Goal: Information Seeking & Learning: Find specific fact

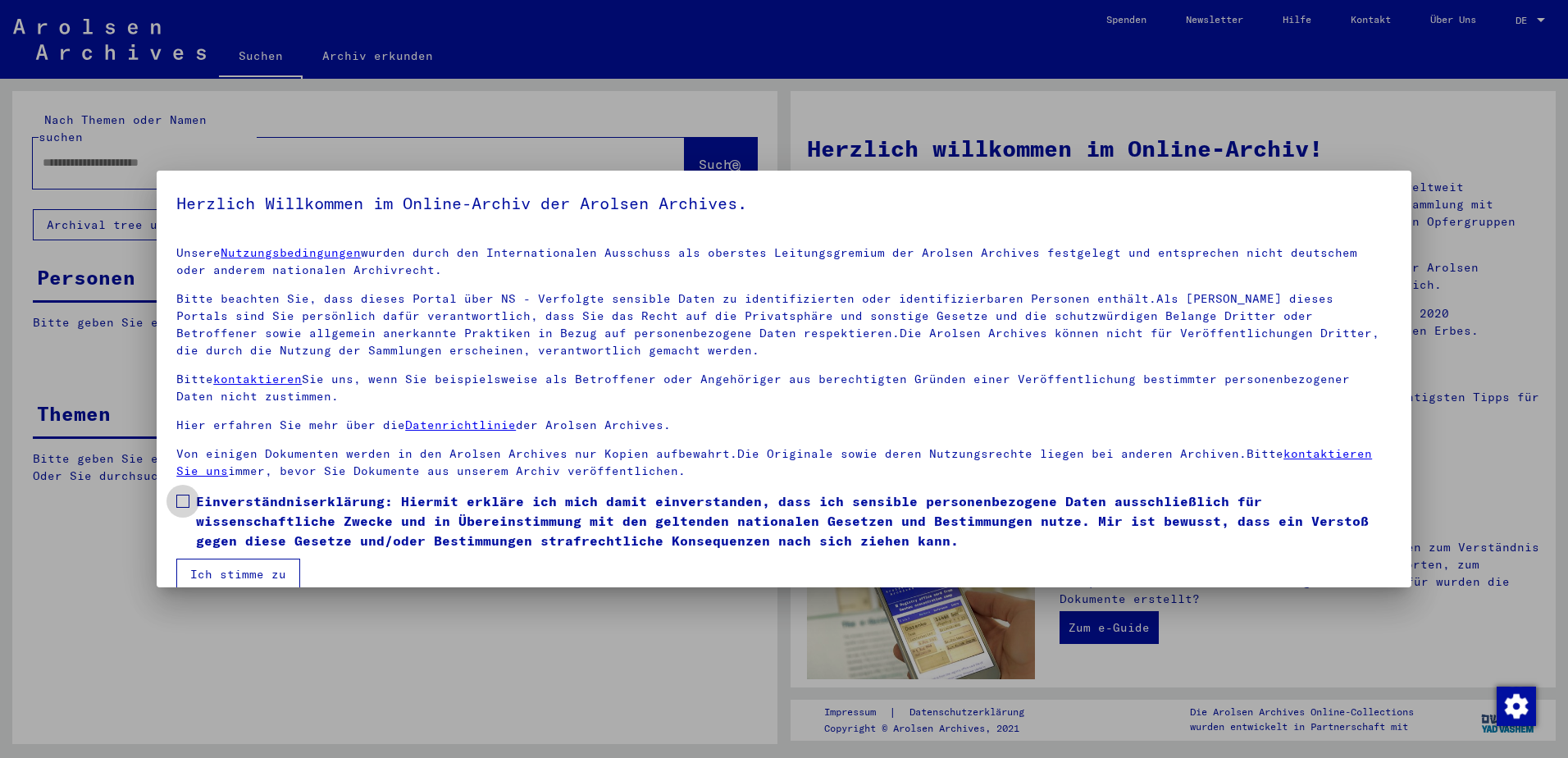
click at [183, 500] on span at bounding box center [183, 501] width 13 height 13
click at [230, 565] on button "Ich stimme zu" at bounding box center [238, 574] width 124 height 31
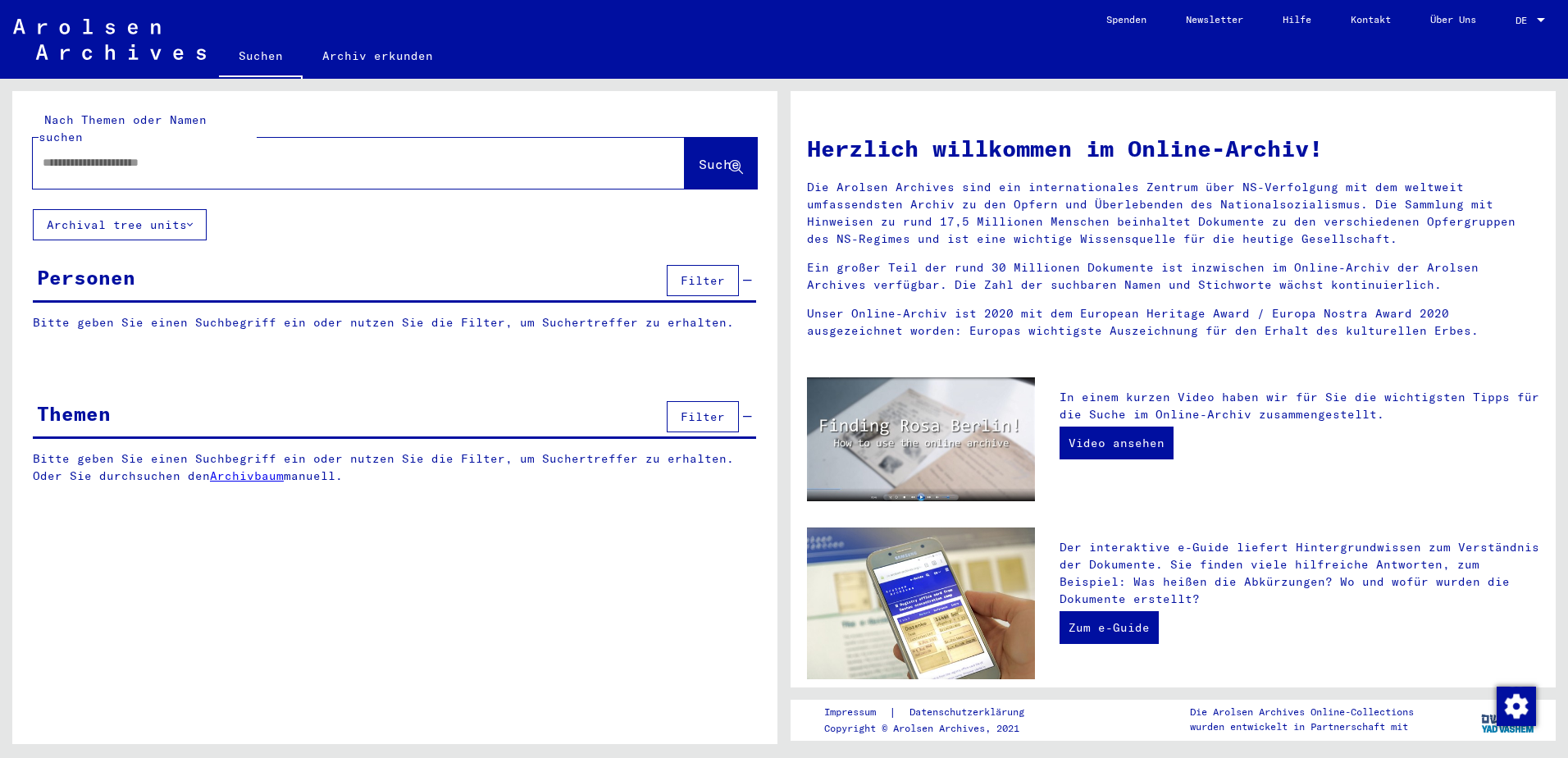
click at [78, 154] on input "text" at bounding box center [339, 163] width 594 height 17
click at [95, 263] on div "Personen" at bounding box center [86, 277] width 98 height 29
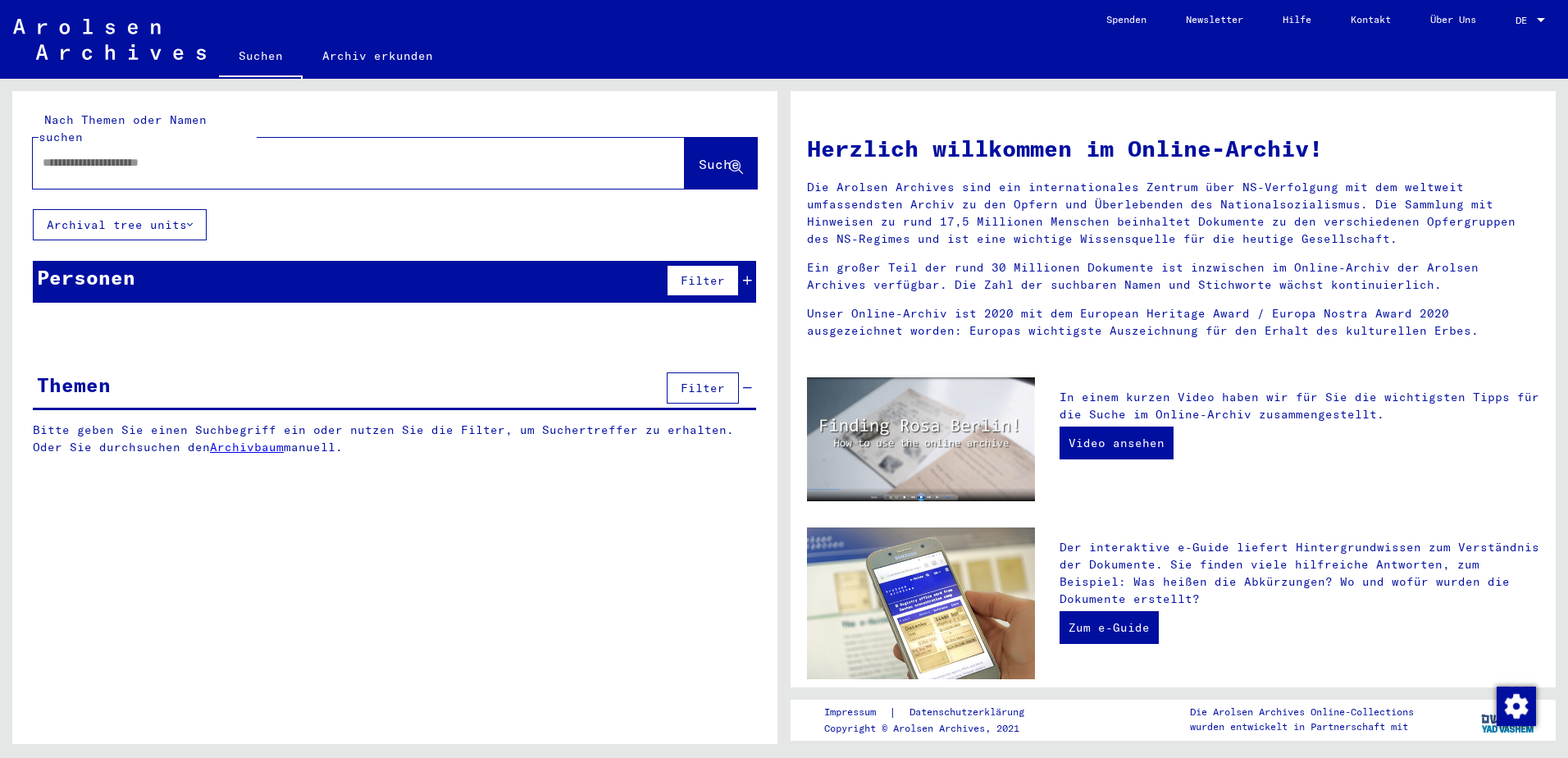
click at [65, 154] on input "text" at bounding box center [339, 163] width 594 height 17
type input "**********"
click at [698, 156] on span "Suche" at bounding box center [718, 164] width 41 height 16
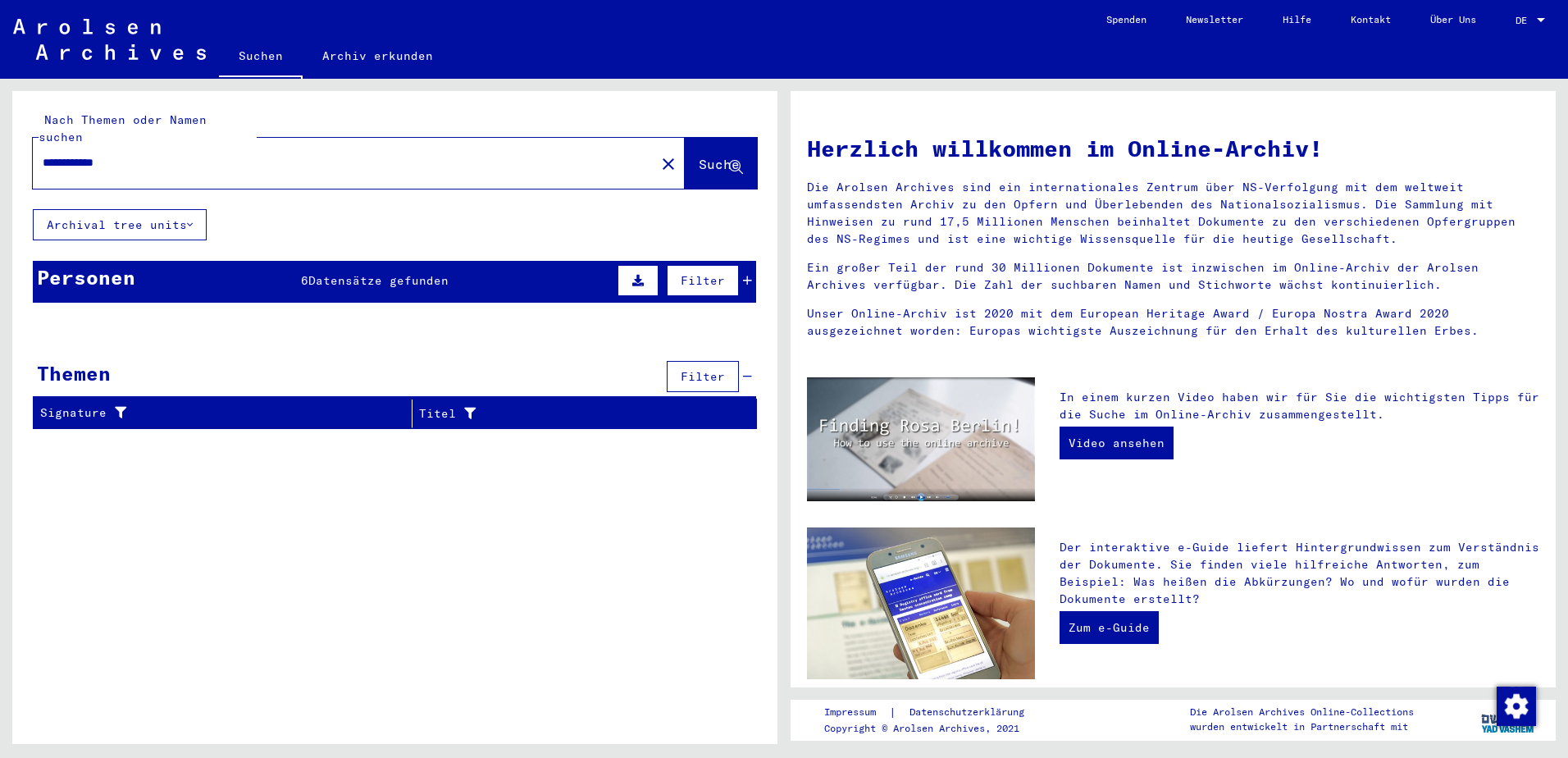
click at [399, 272] on div "6 Datensätze gefunden" at bounding box center [375, 281] width 147 height 17
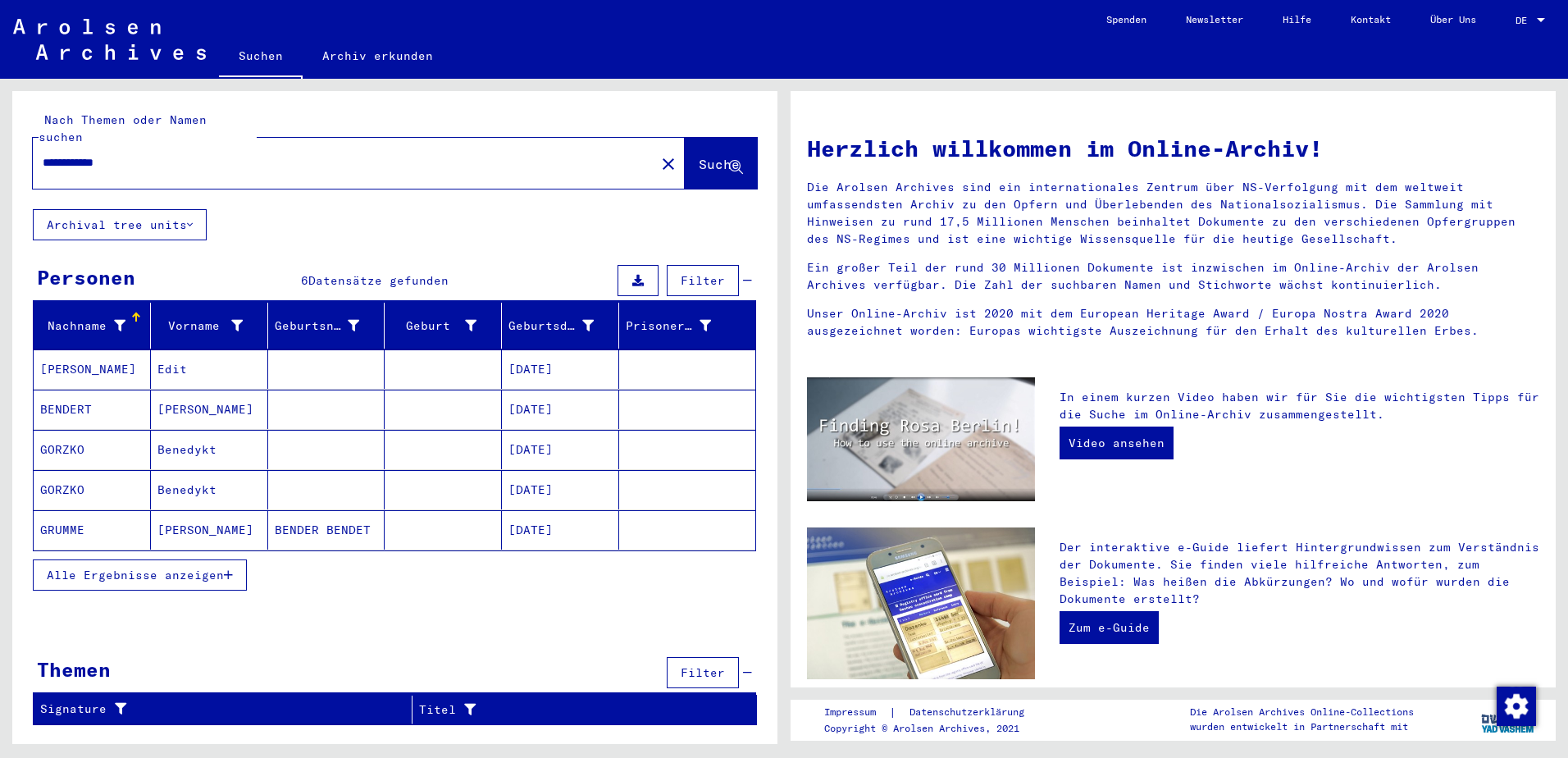
click at [146, 568] on span "Alle Ergebnisse anzeigen" at bounding box center [134, 576] width 177 height 15
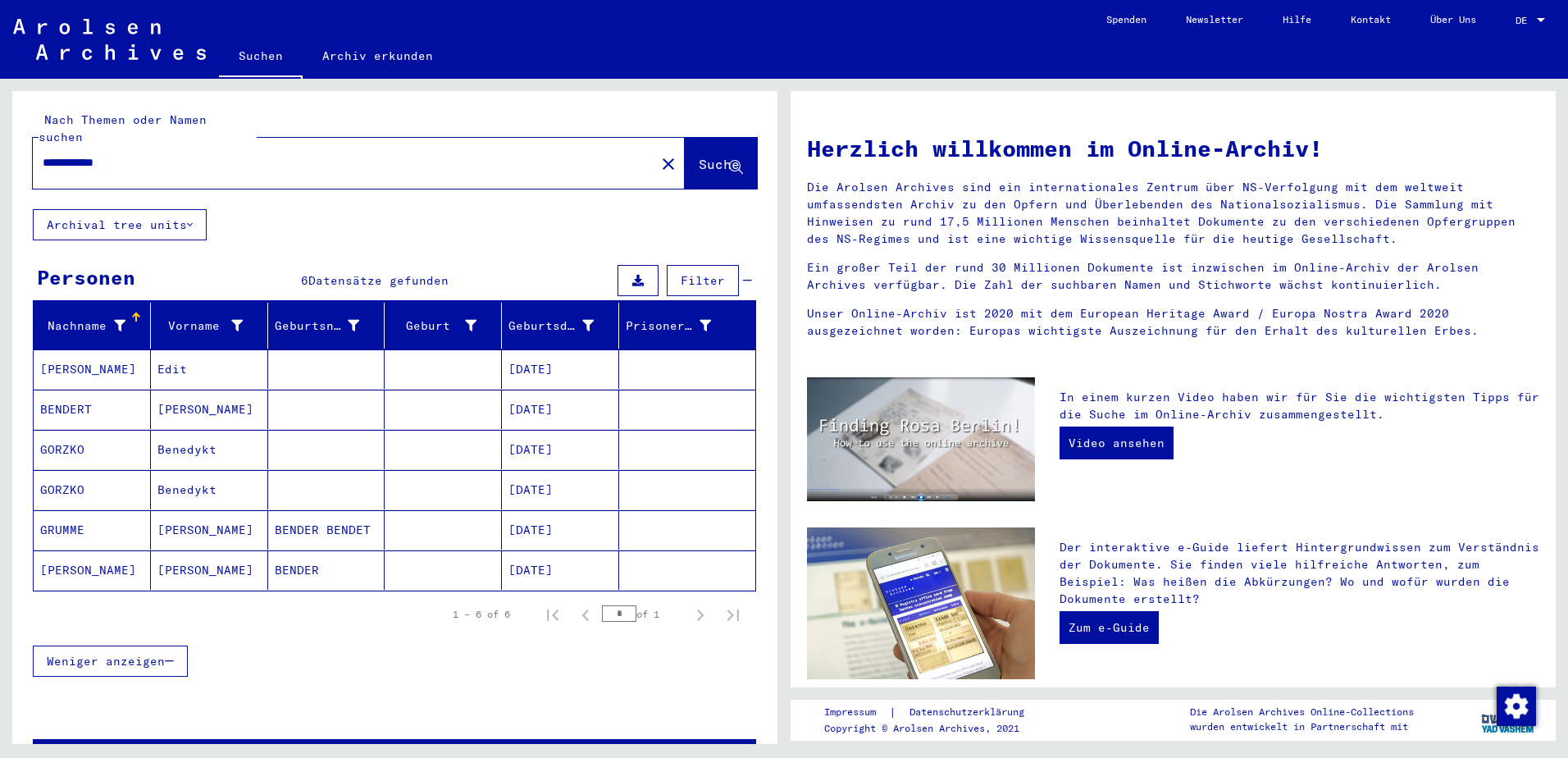
click at [82, 550] on mat-cell "[PERSON_NAME]" at bounding box center [93, 570] width 117 height 40
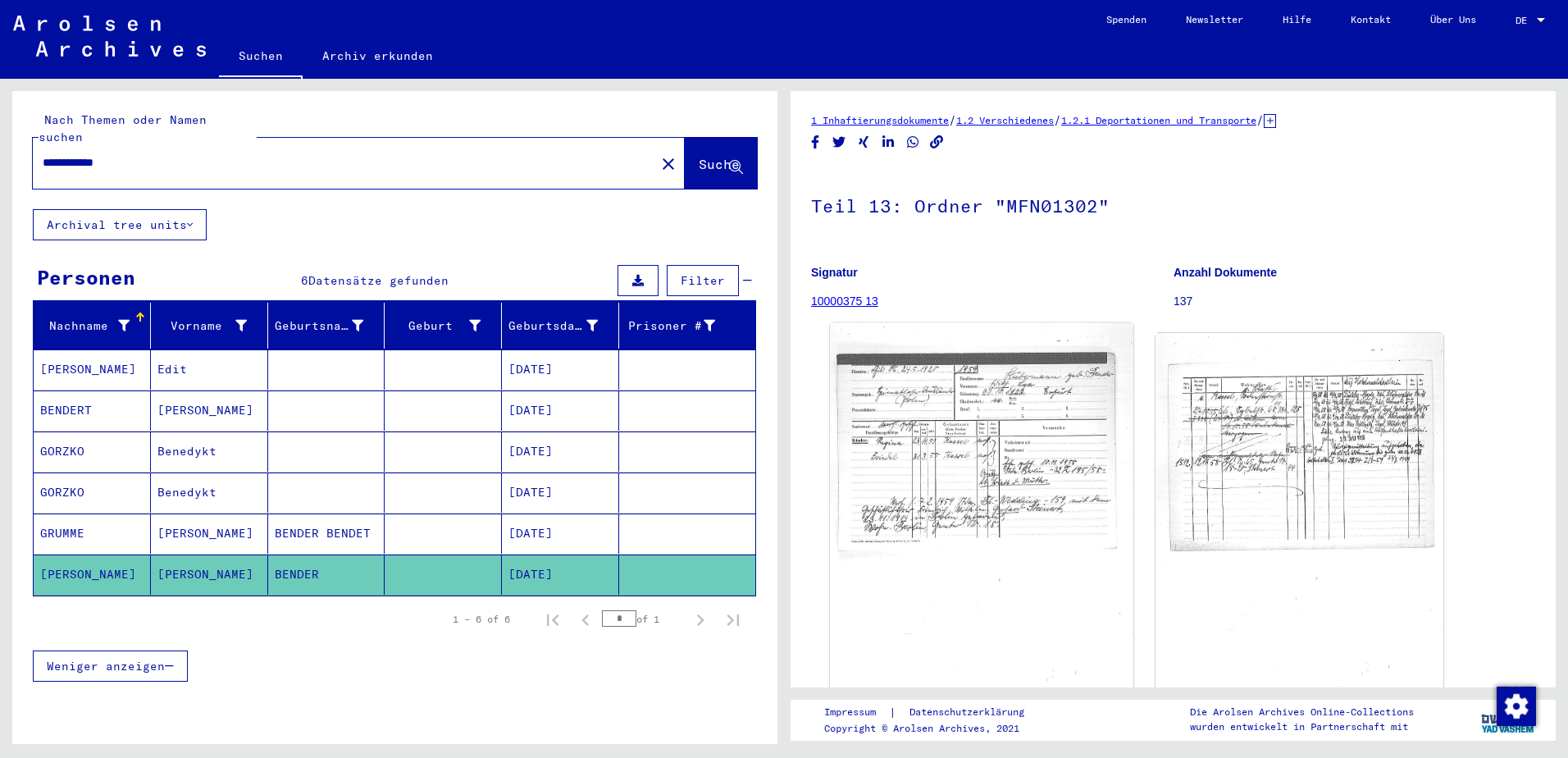
click at [913, 507] on img at bounding box center [981, 532] width 302 height 419
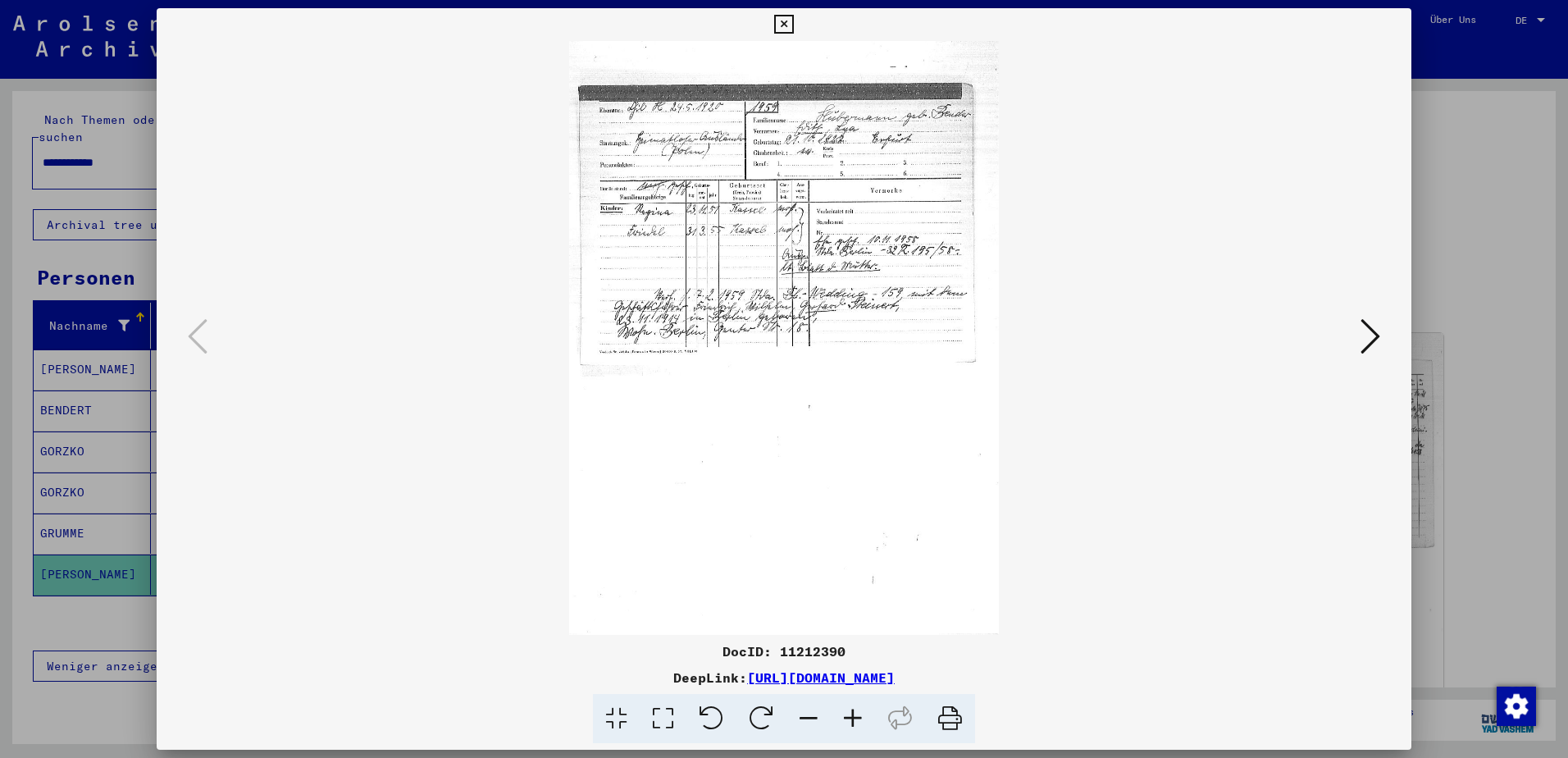
click at [849, 718] on icon at bounding box center [853, 718] width 44 height 50
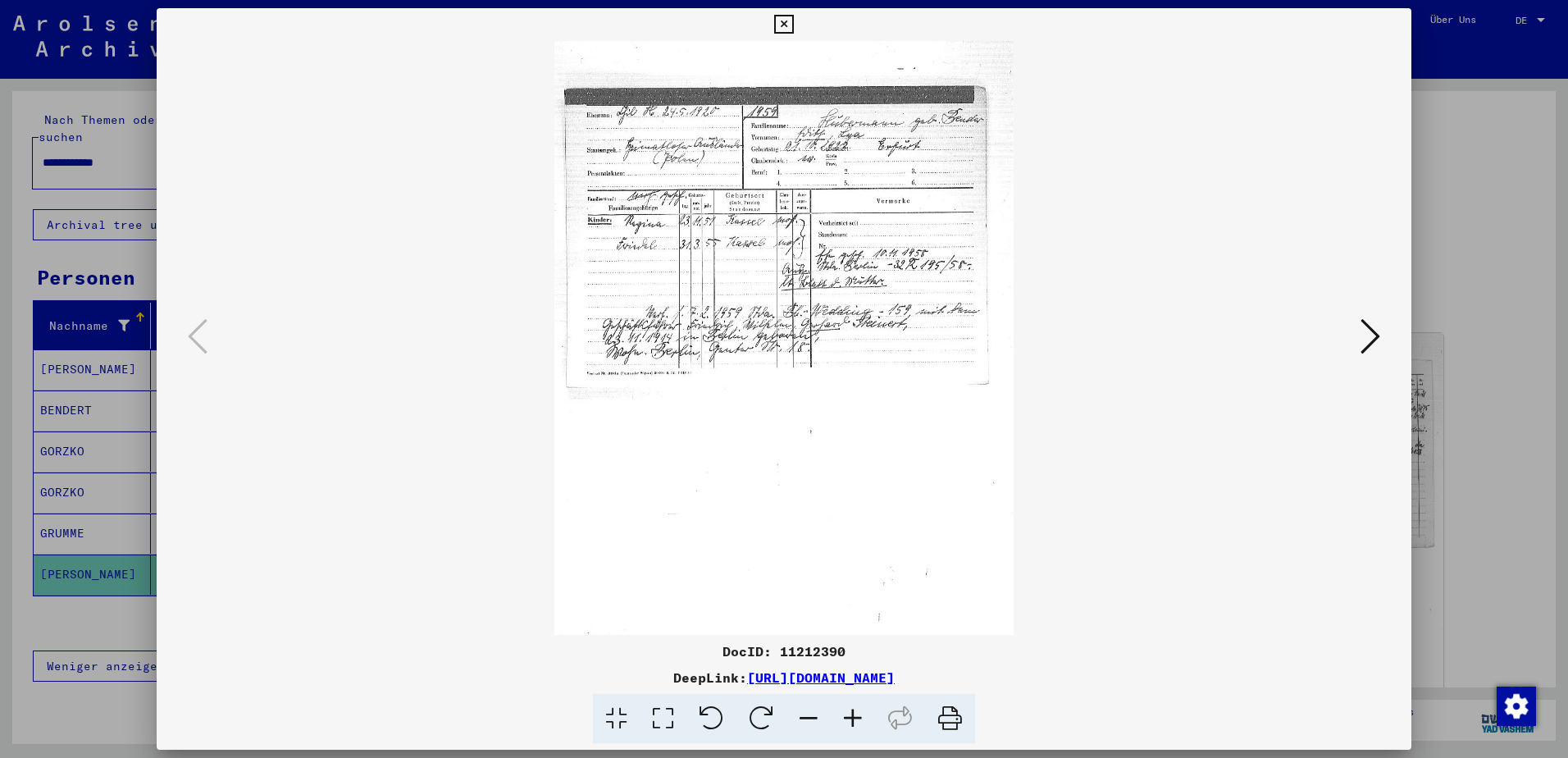
click at [849, 718] on icon at bounding box center [853, 718] width 44 height 50
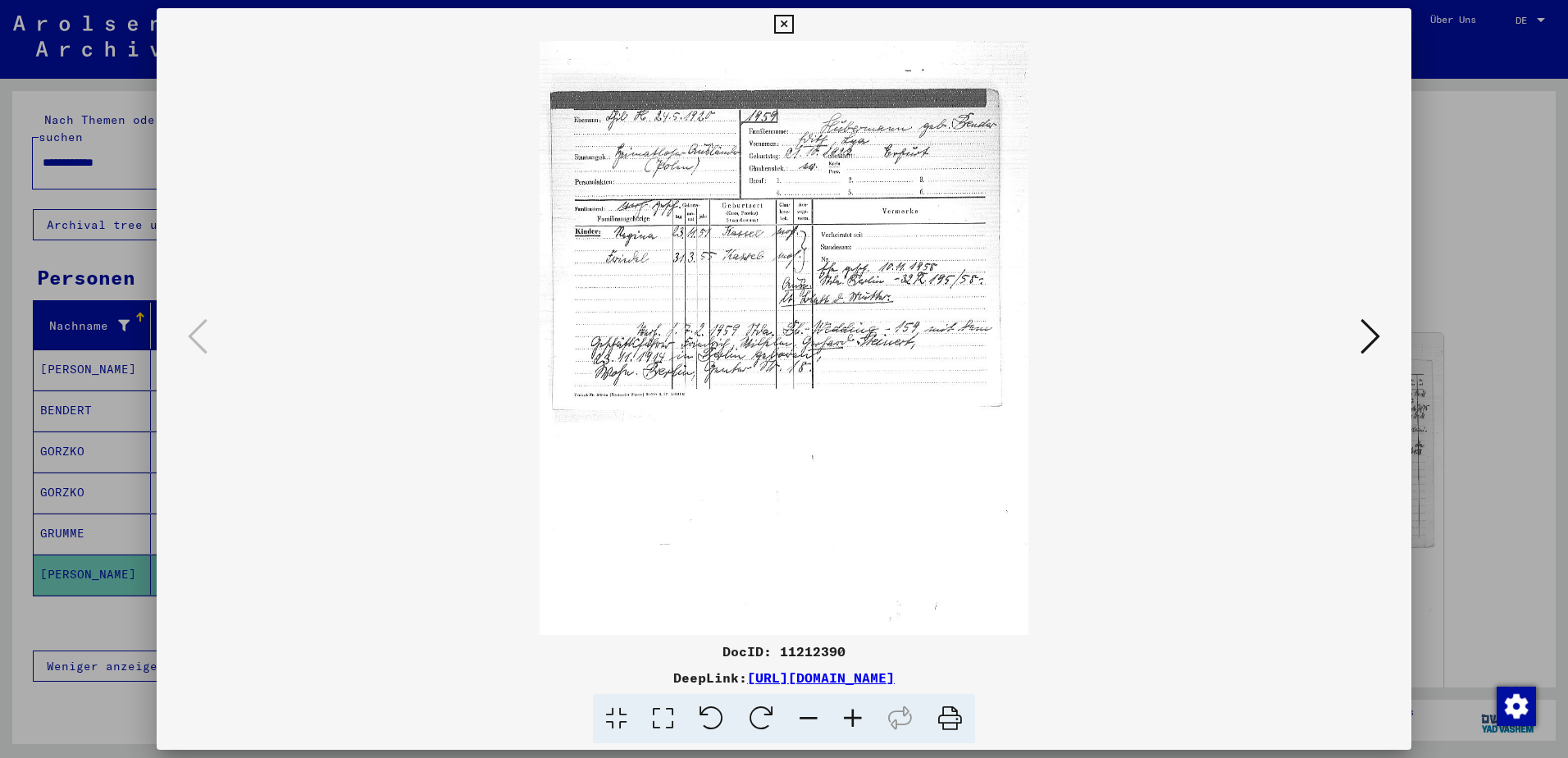
click at [849, 718] on icon at bounding box center [853, 718] width 44 height 50
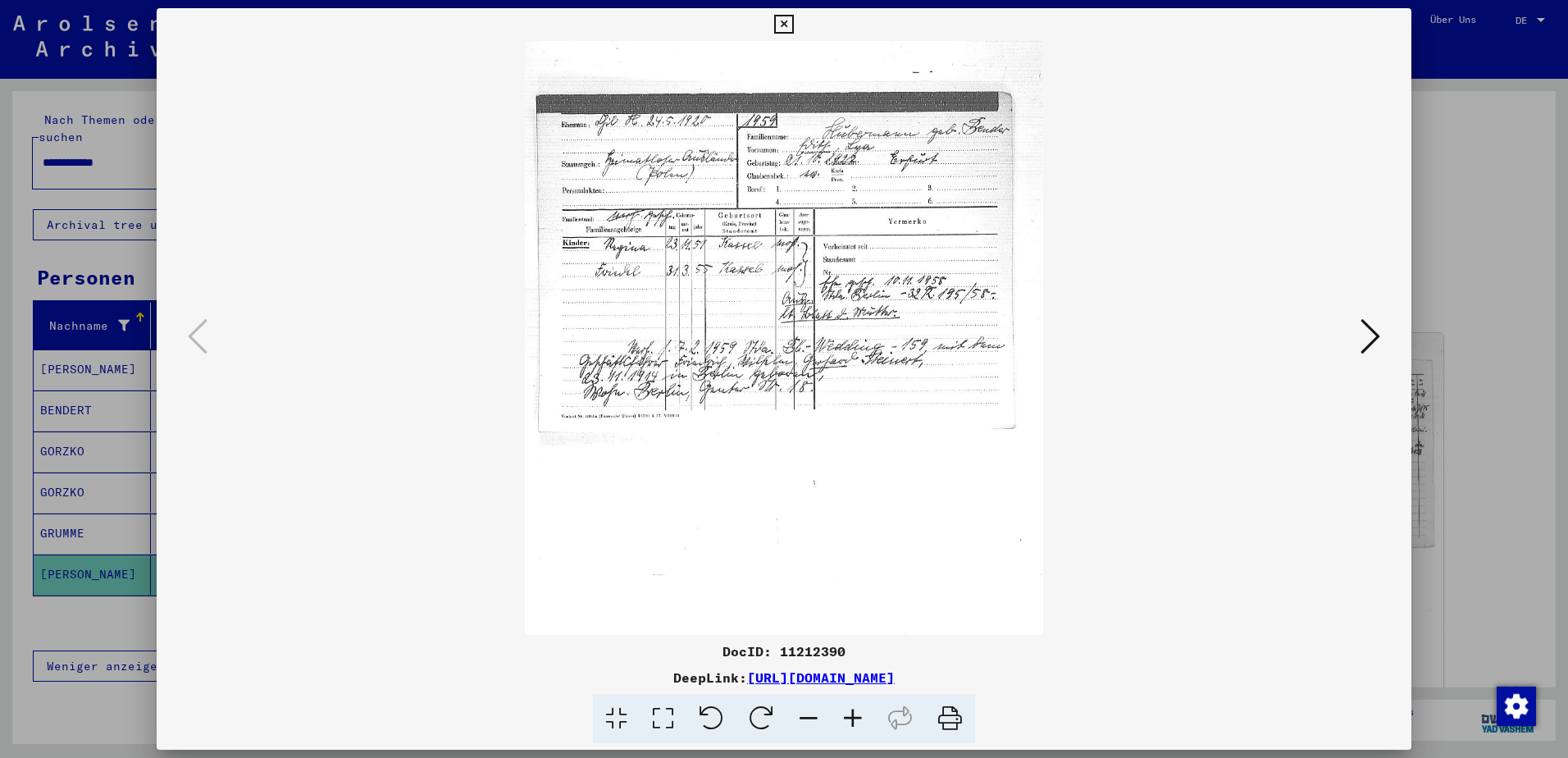
click at [849, 718] on icon at bounding box center [853, 718] width 44 height 50
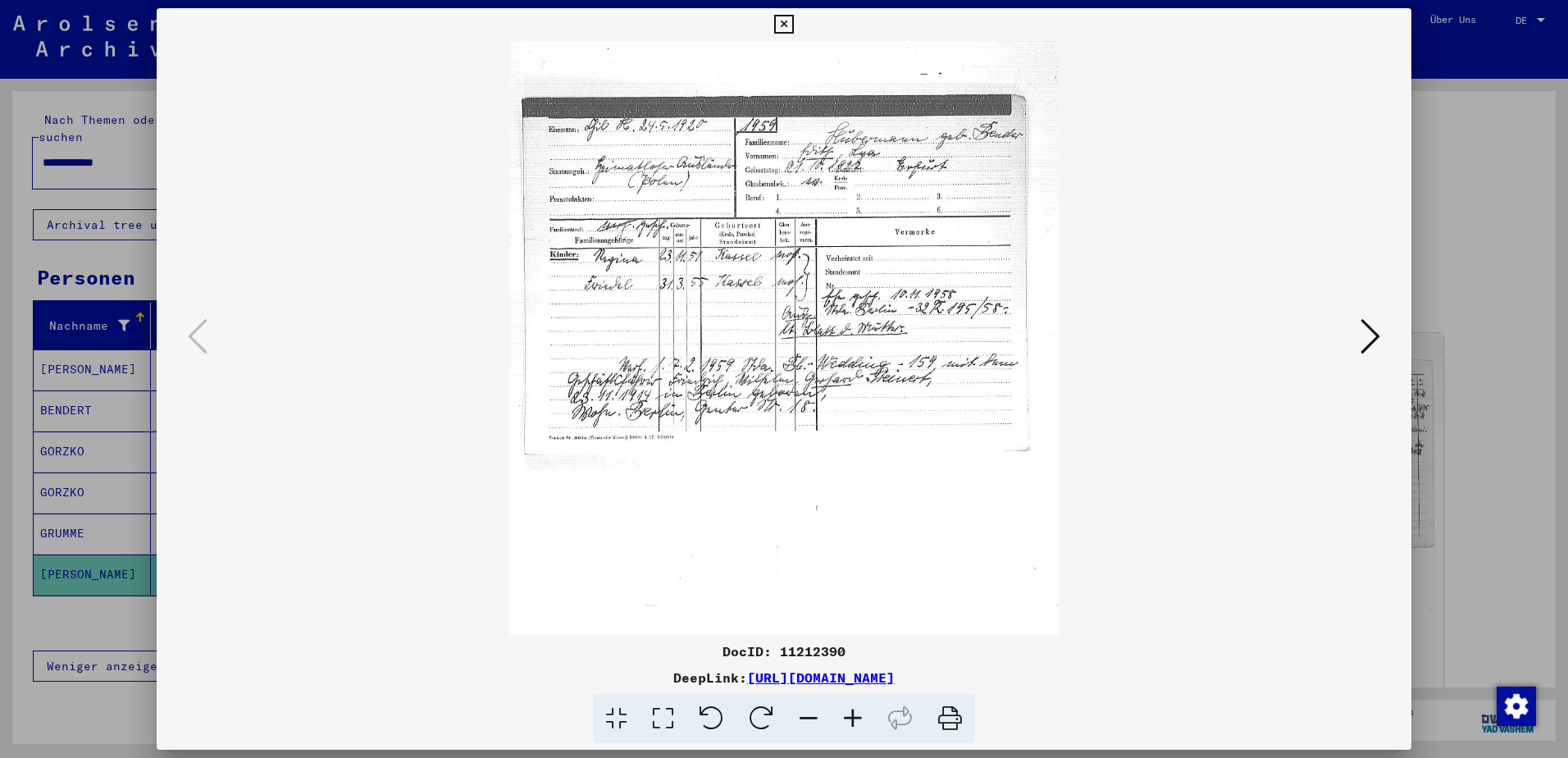
click at [849, 718] on icon at bounding box center [853, 718] width 44 height 50
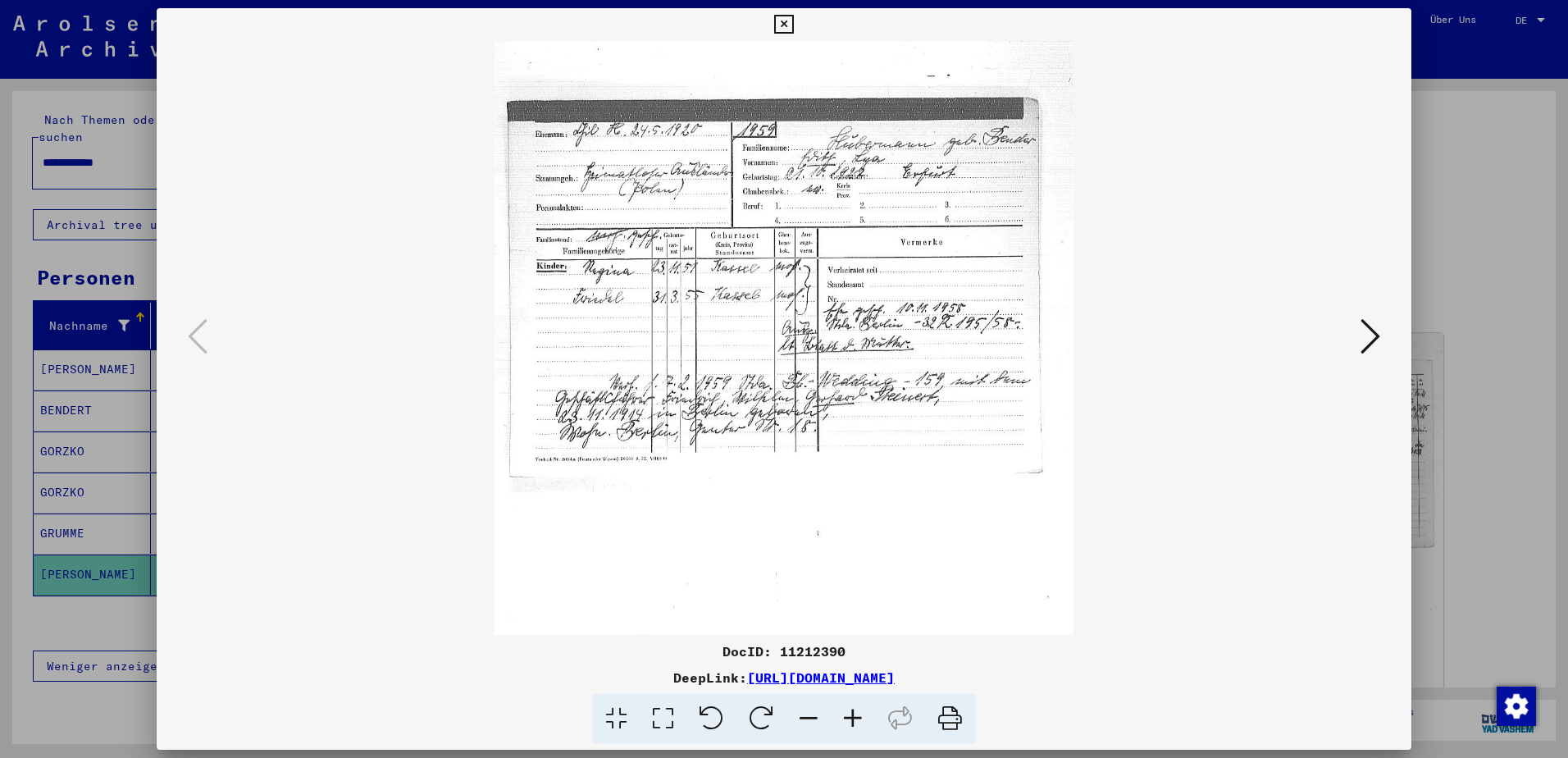
click at [849, 718] on icon at bounding box center [853, 718] width 44 height 50
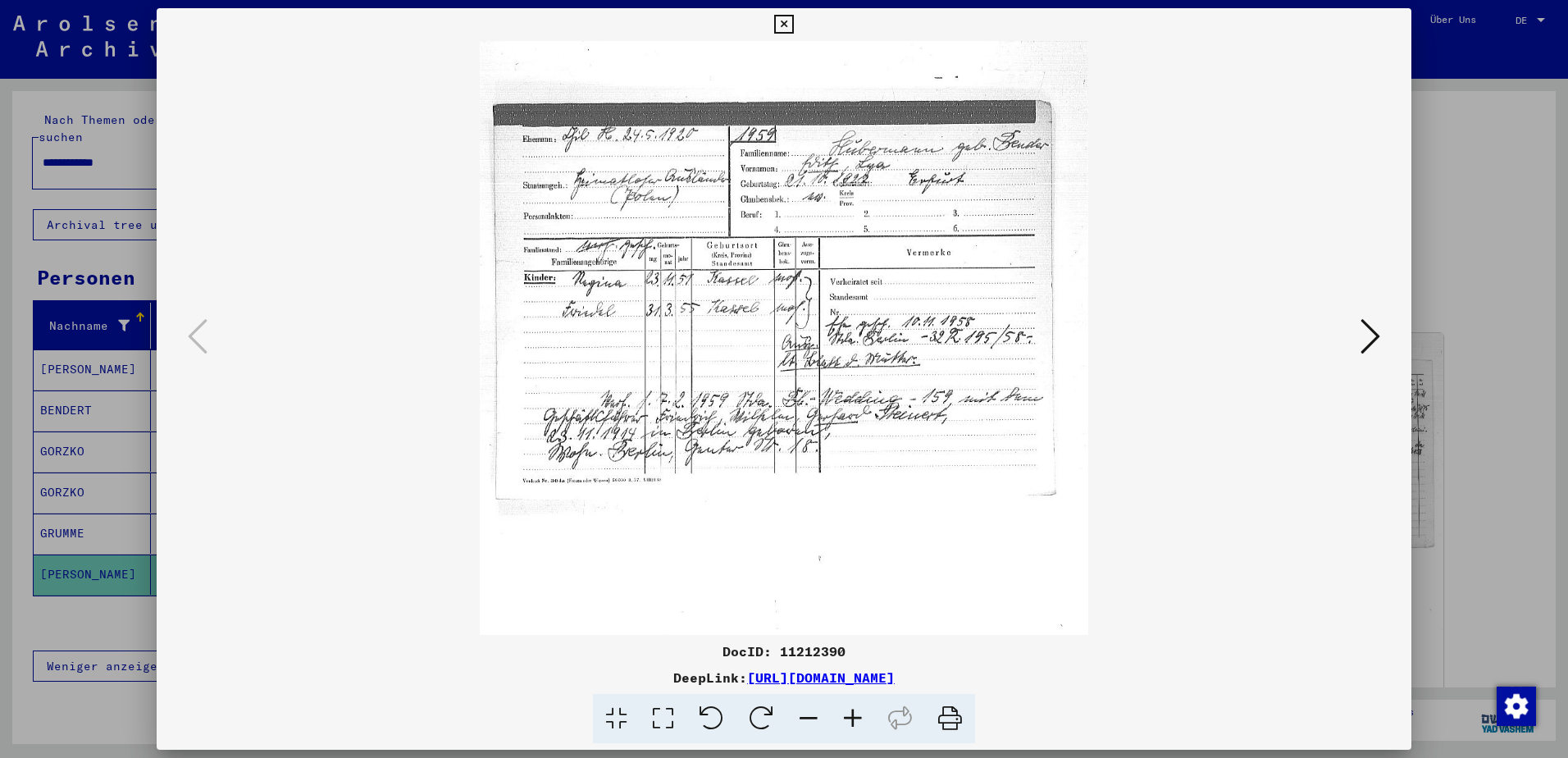
click at [849, 718] on icon at bounding box center [853, 718] width 44 height 50
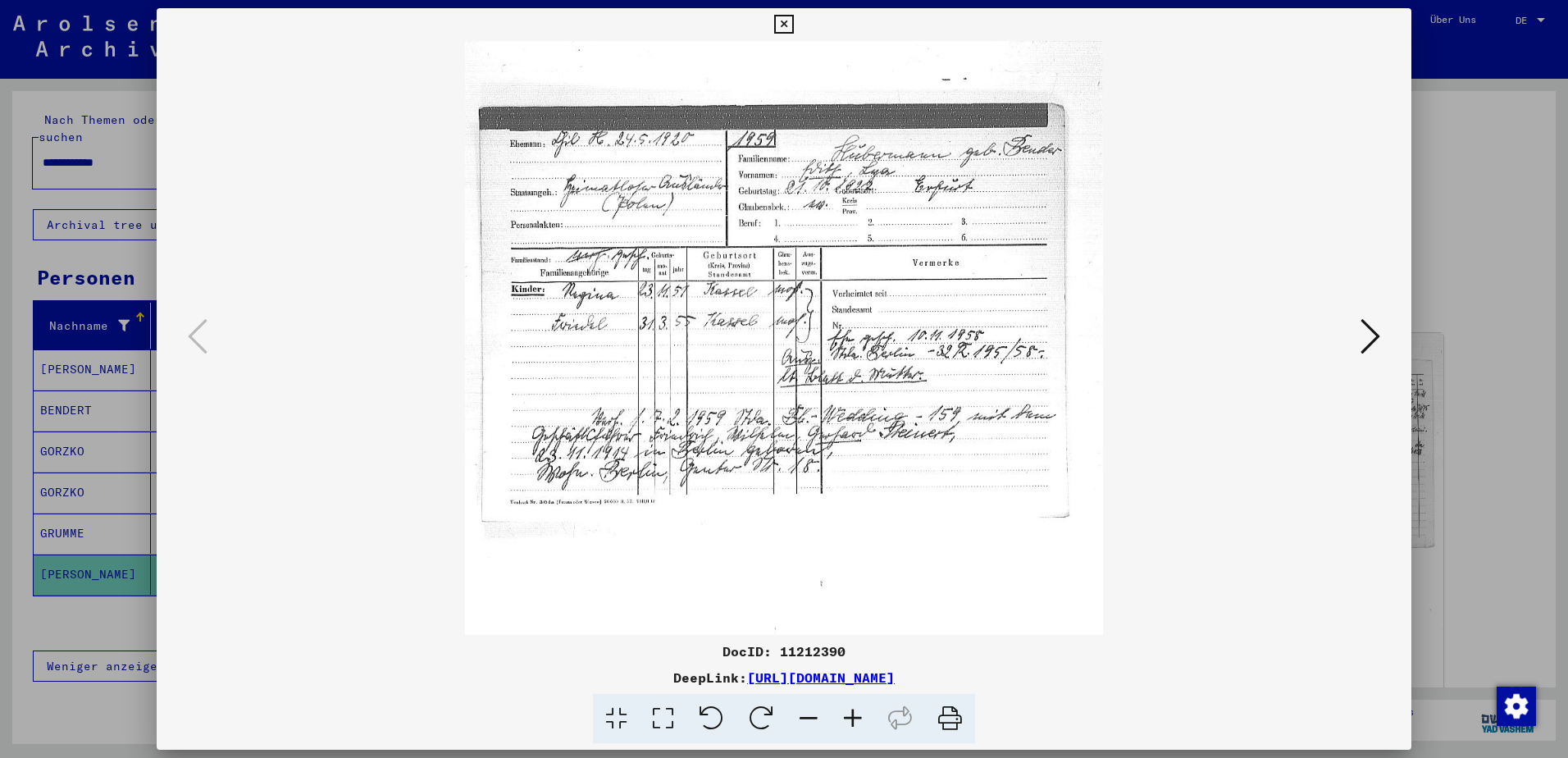
click at [849, 718] on icon at bounding box center [853, 718] width 44 height 50
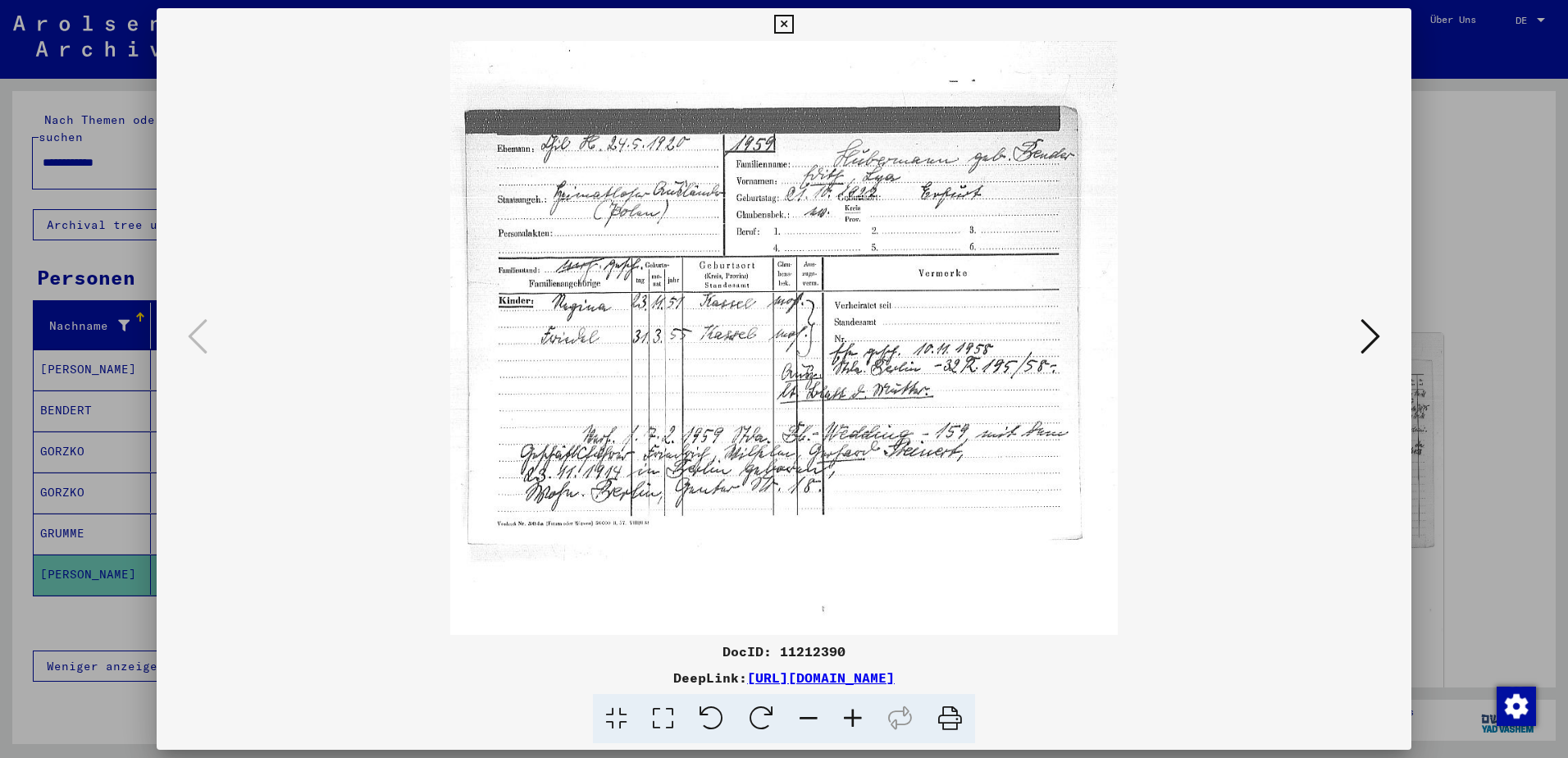
click at [849, 718] on icon at bounding box center [853, 718] width 44 height 50
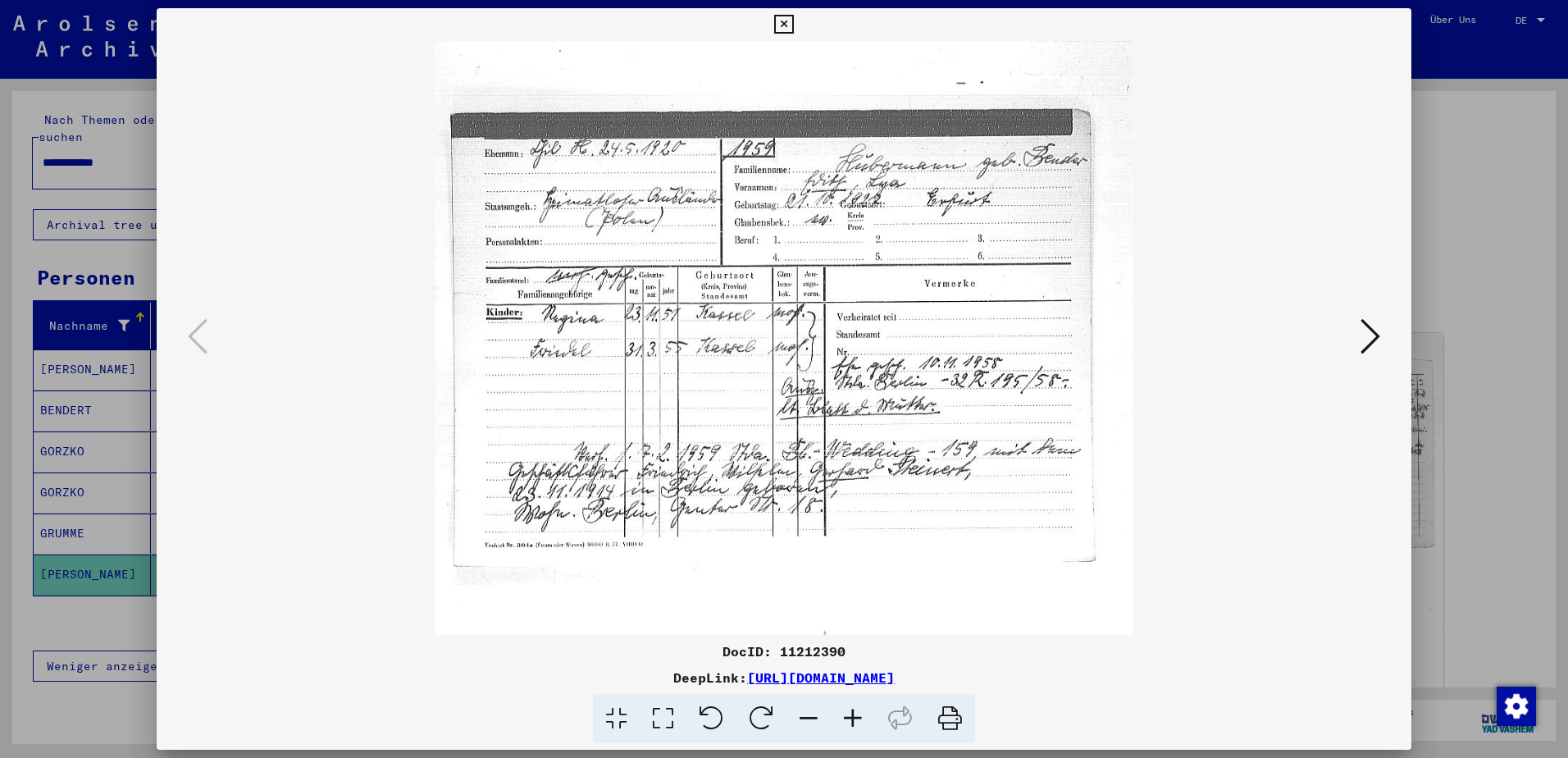
click at [849, 718] on icon at bounding box center [853, 718] width 44 height 50
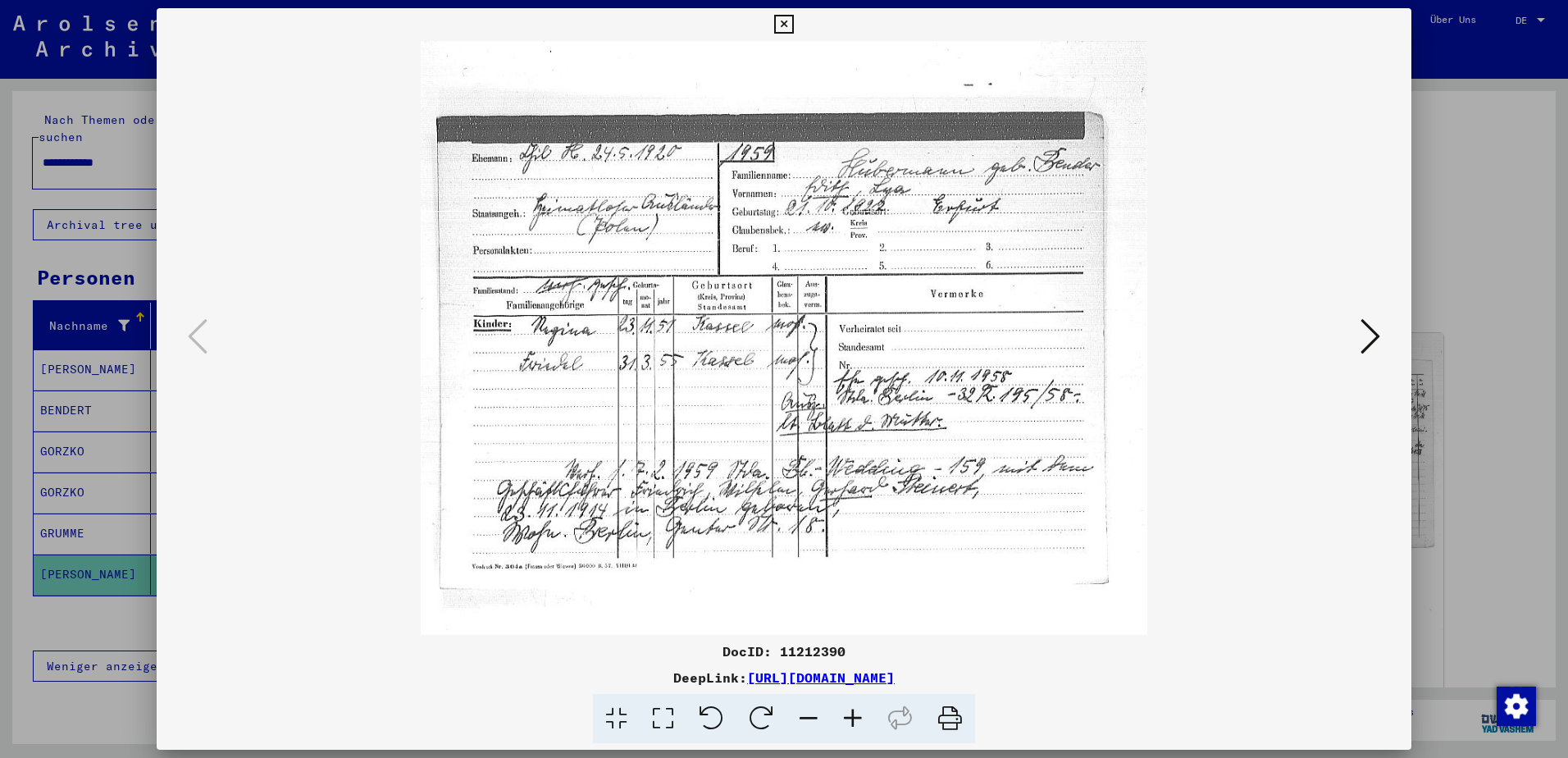
click at [849, 718] on icon at bounding box center [853, 718] width 44 height 50
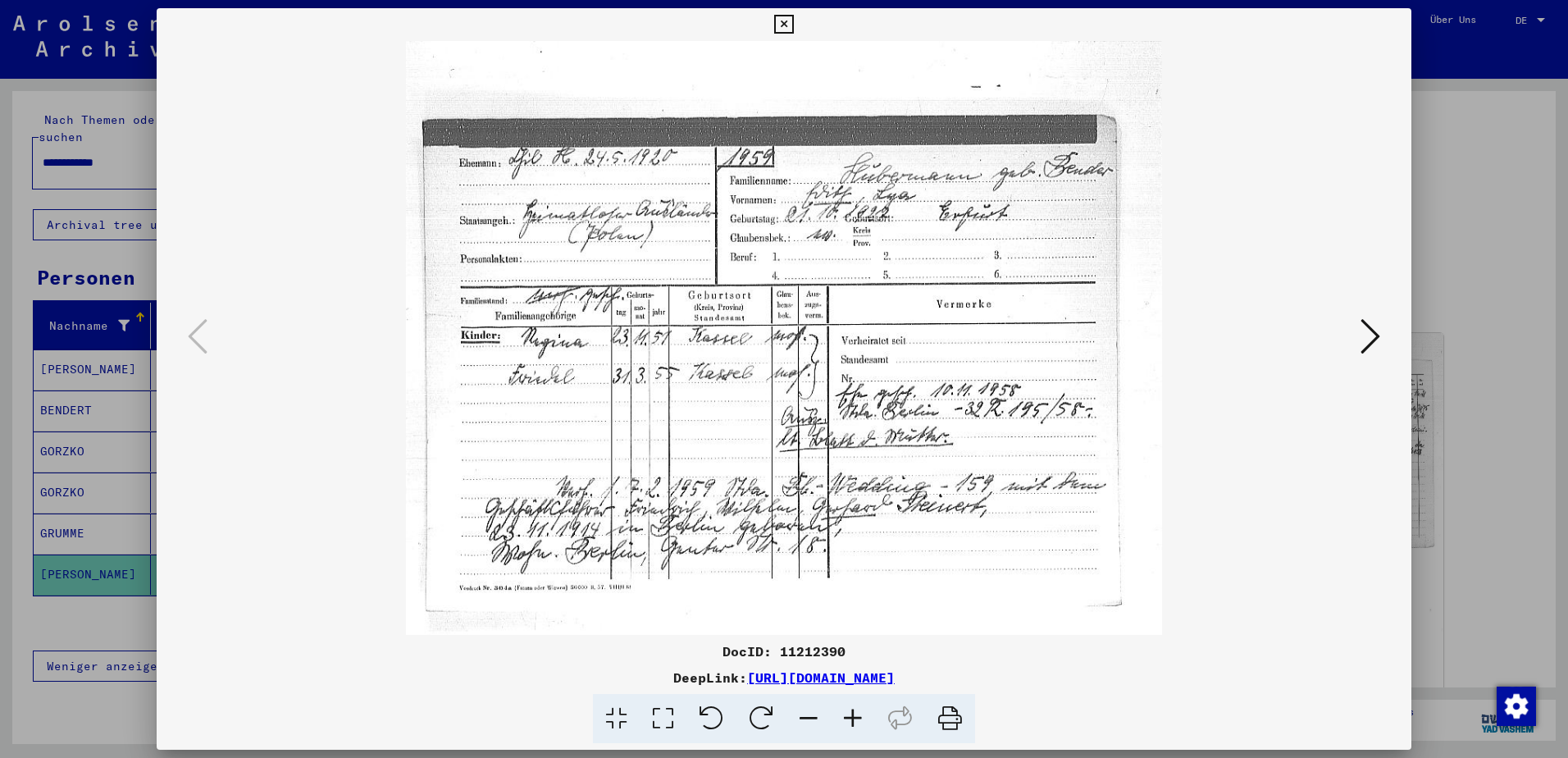
click at [849, 718] on icon at bounding box center [853, 718] width 44 height 50
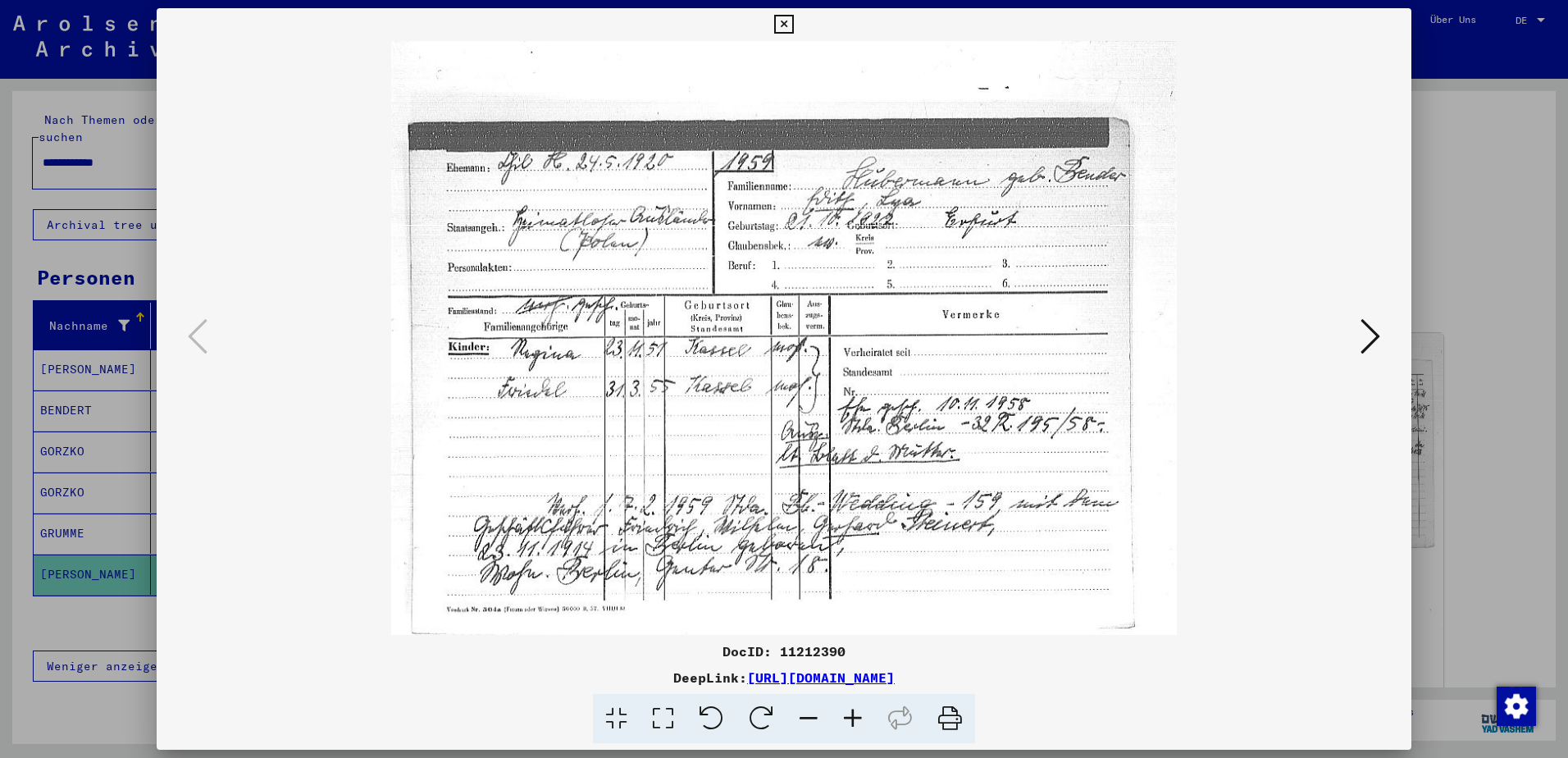
click at [1367, 341] on icon at bounding box center [1370, 336] width 20 height 40
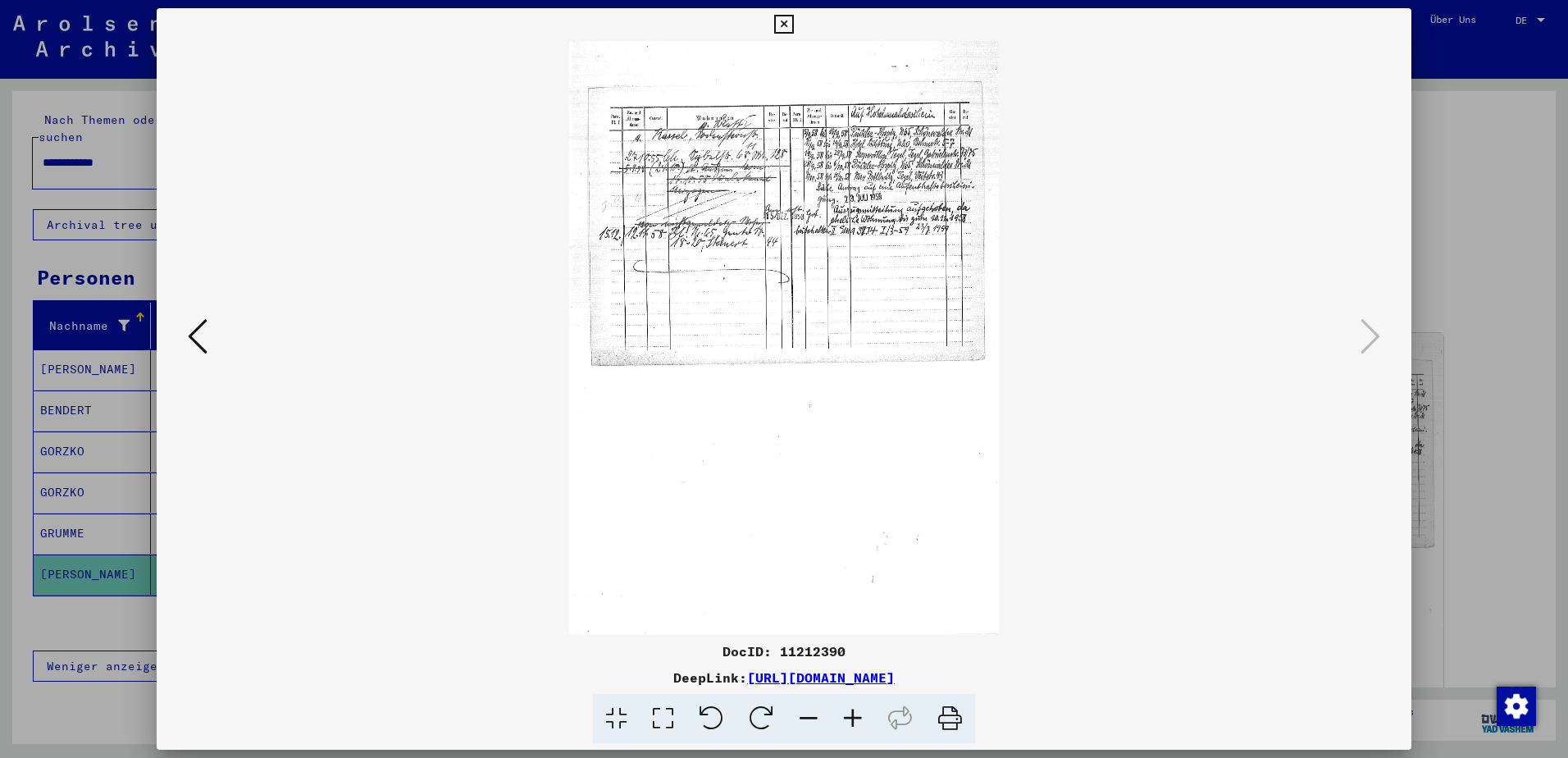
click at [851, 715] on icon at bounding box center [853, 718] width 44 height 50
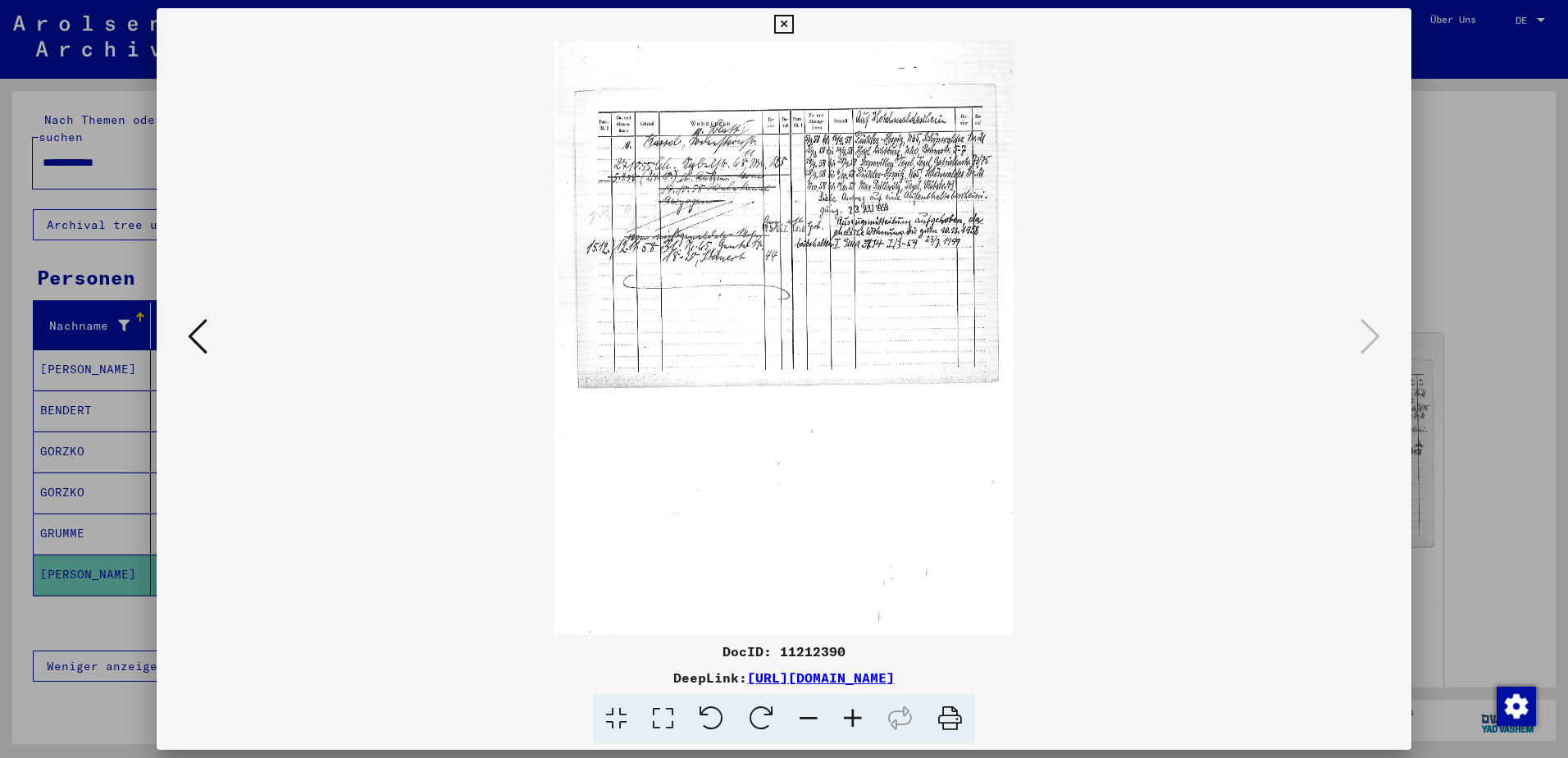
click at [851, 715] on icon at bounding box center [853, 718] width 44 height 50
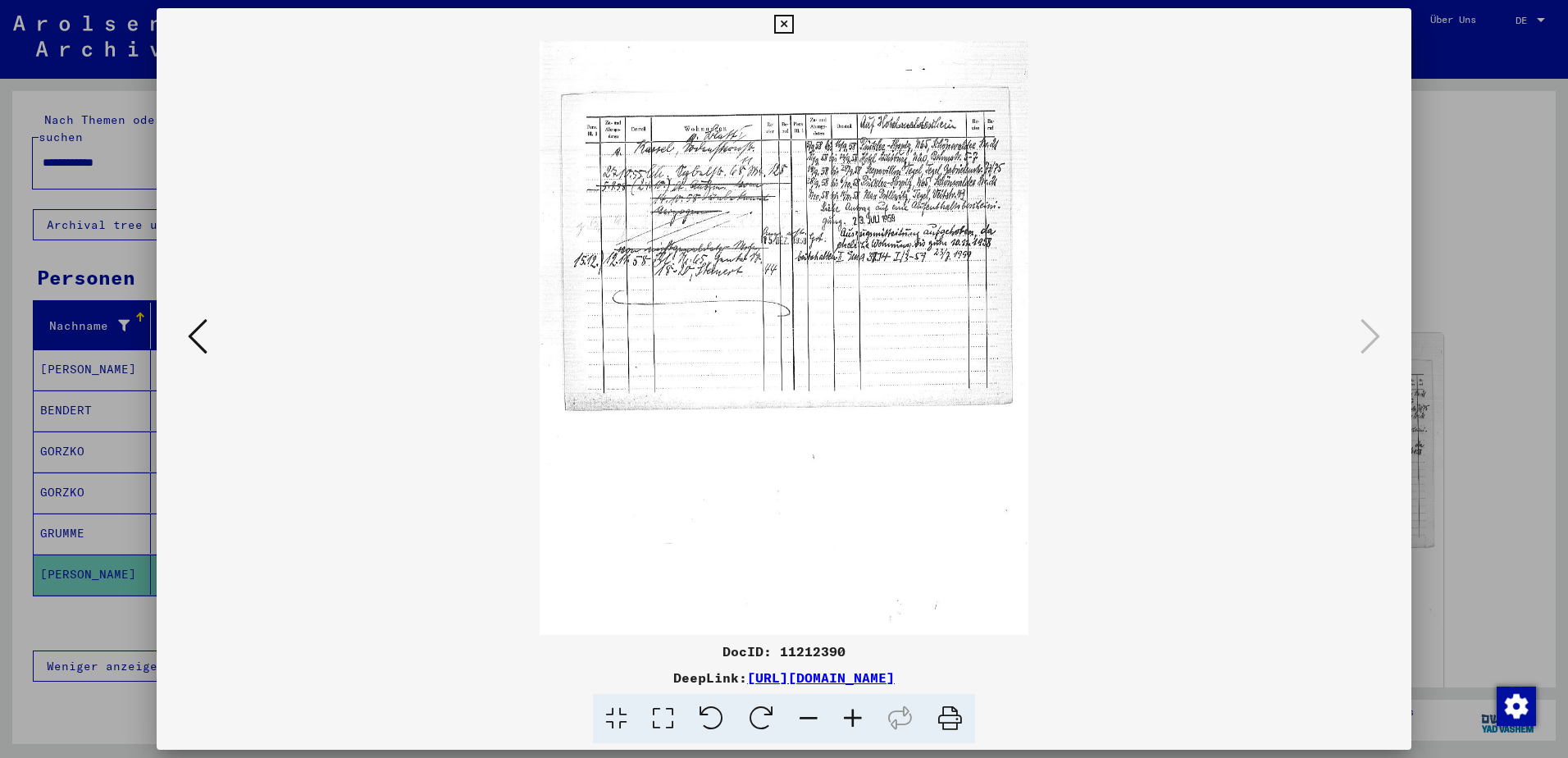
click at [851, 715] on icon at bounding box center [853, 718] width 44 height 50
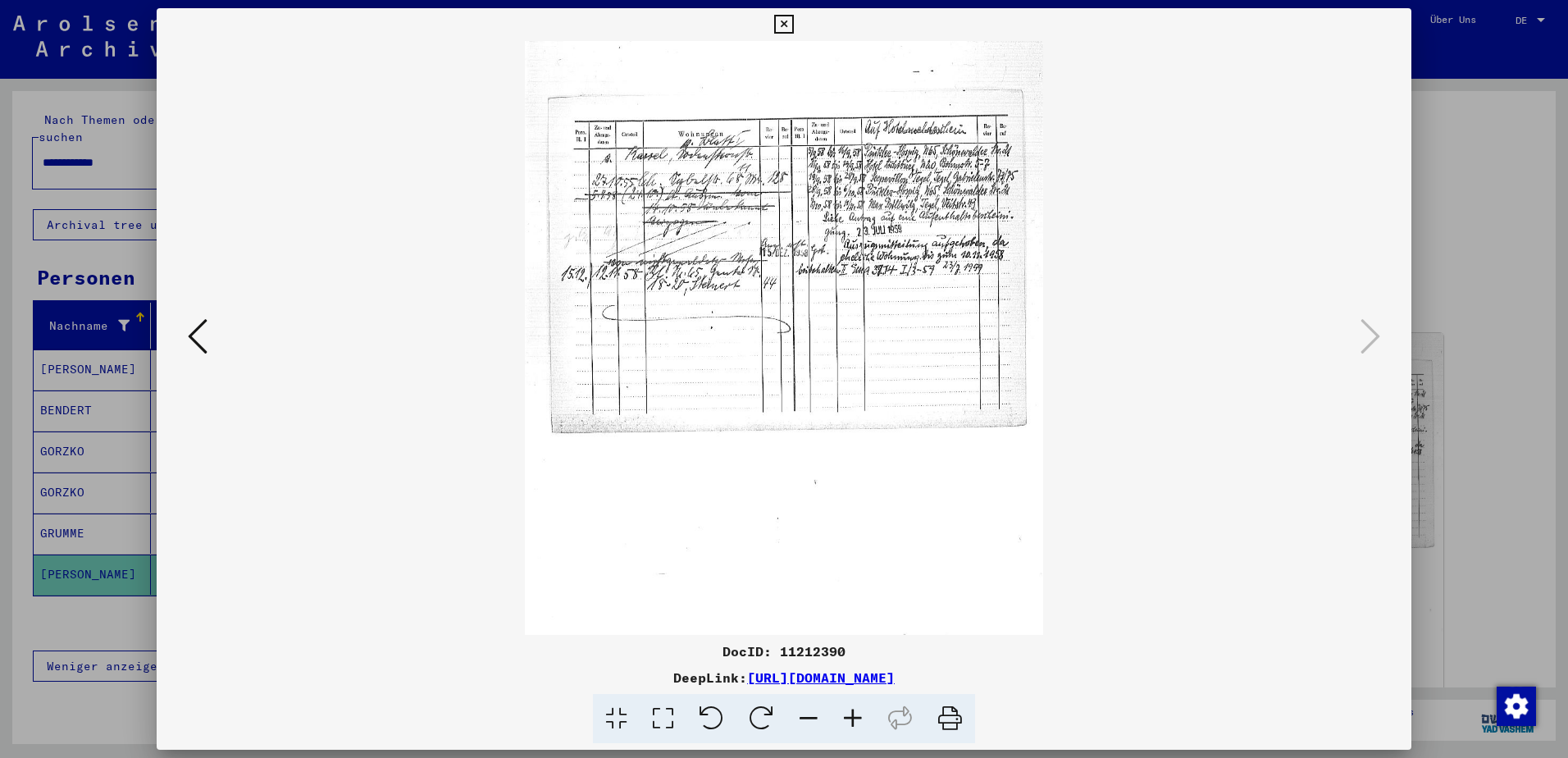
click at [851, 715] on icon at bounding box center [853, 718] width 44 height 50
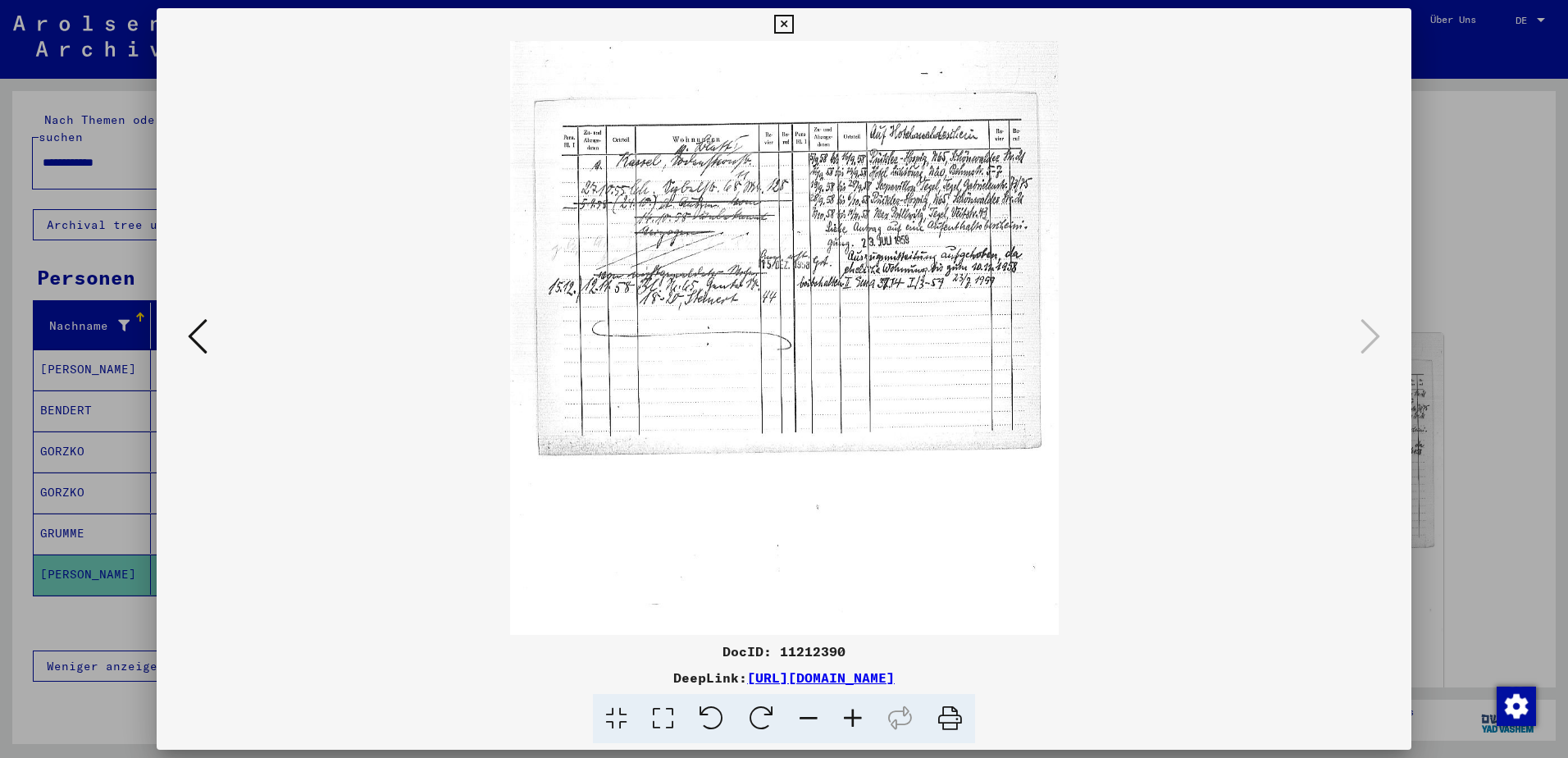
click at [851, 715] on icon at bounding box center [853, 718] width 44 height 50
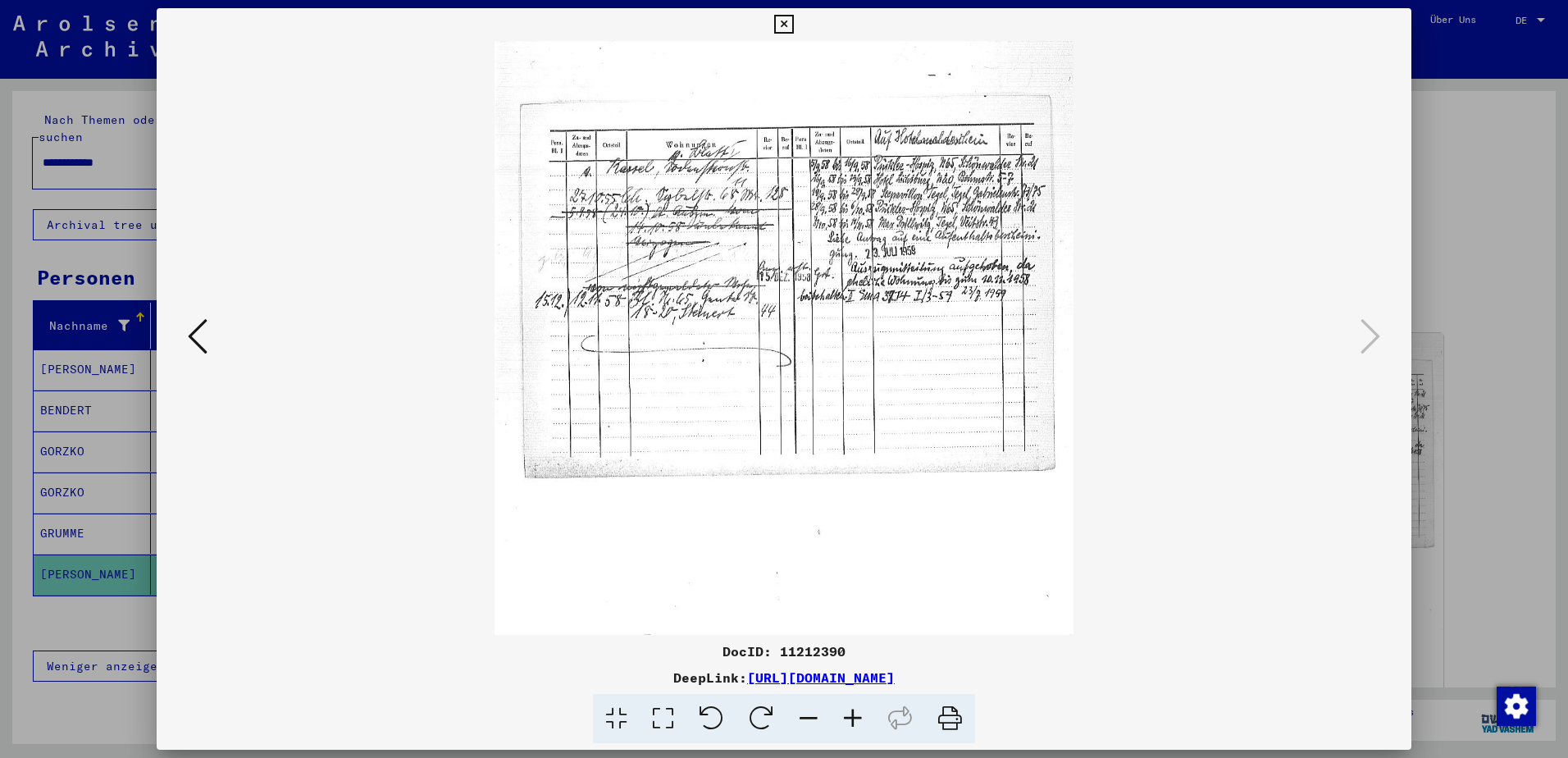
click at [851, 715] on icon at bounding box center [853, 718] width 44 height 50
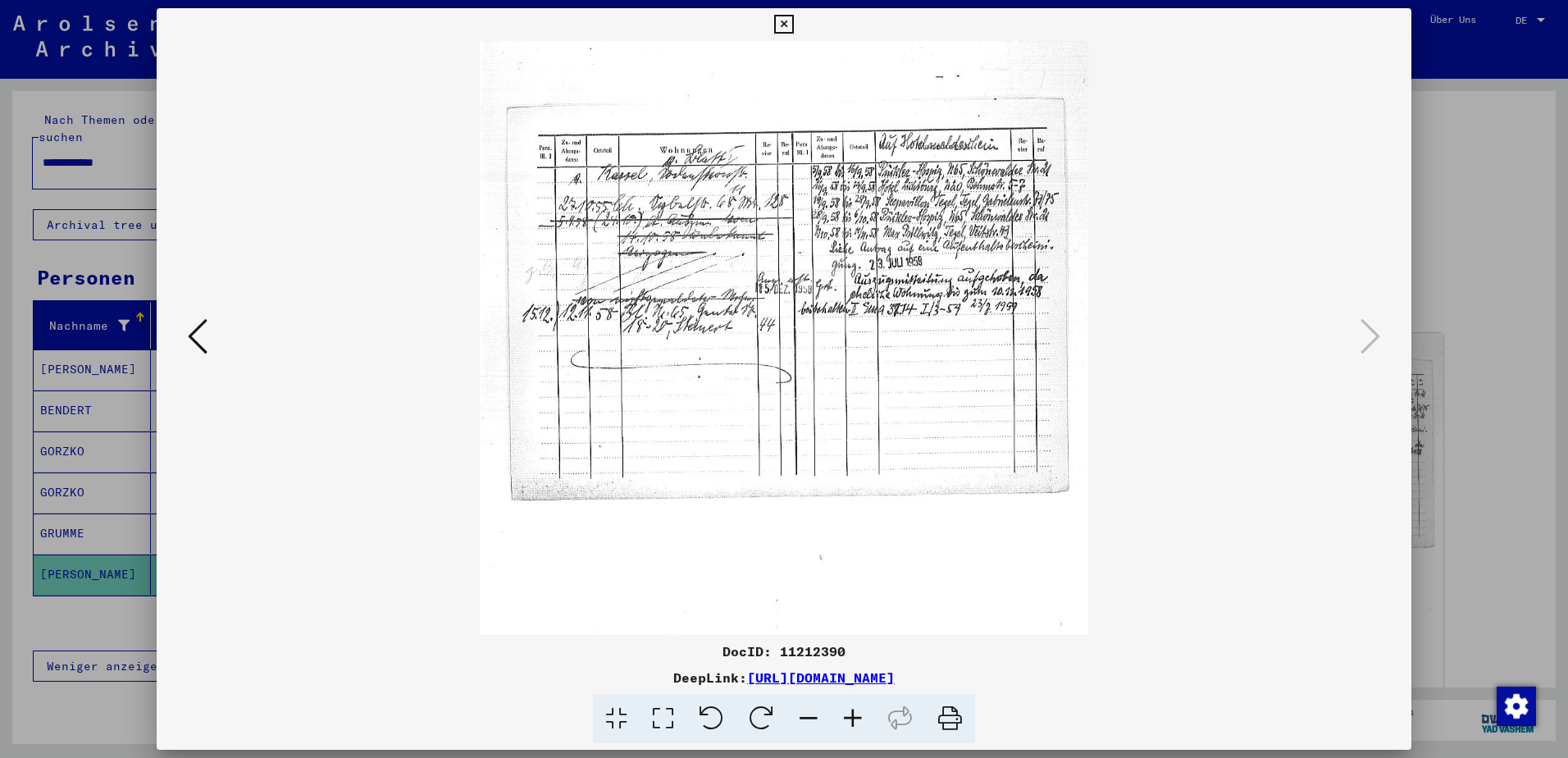
click at [851, 715] on icon at bounding box center [853, 718] width 44 height 50
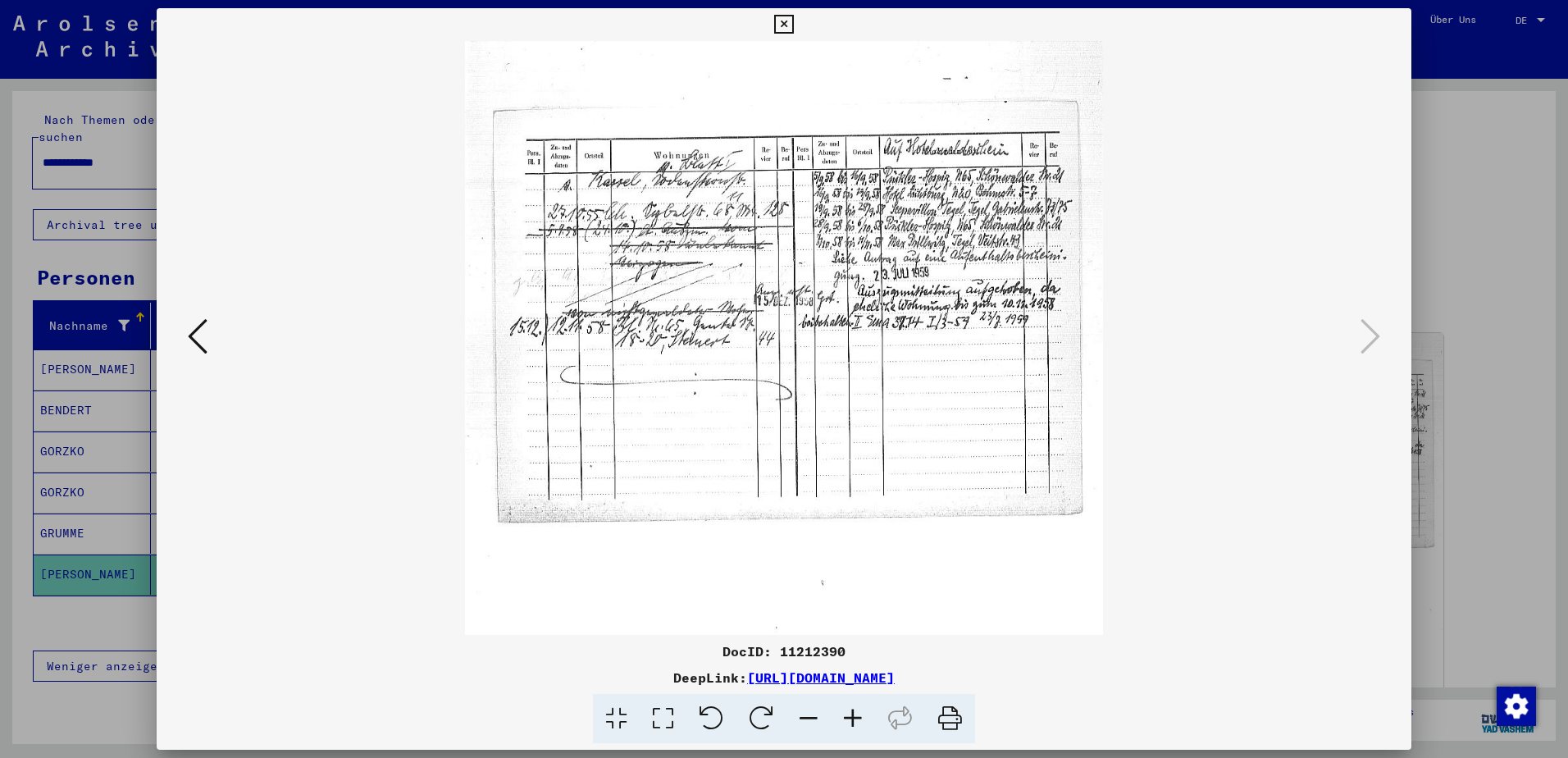
click at [851, 715] on icon at bounding box center [853, 718] width 44 height 50
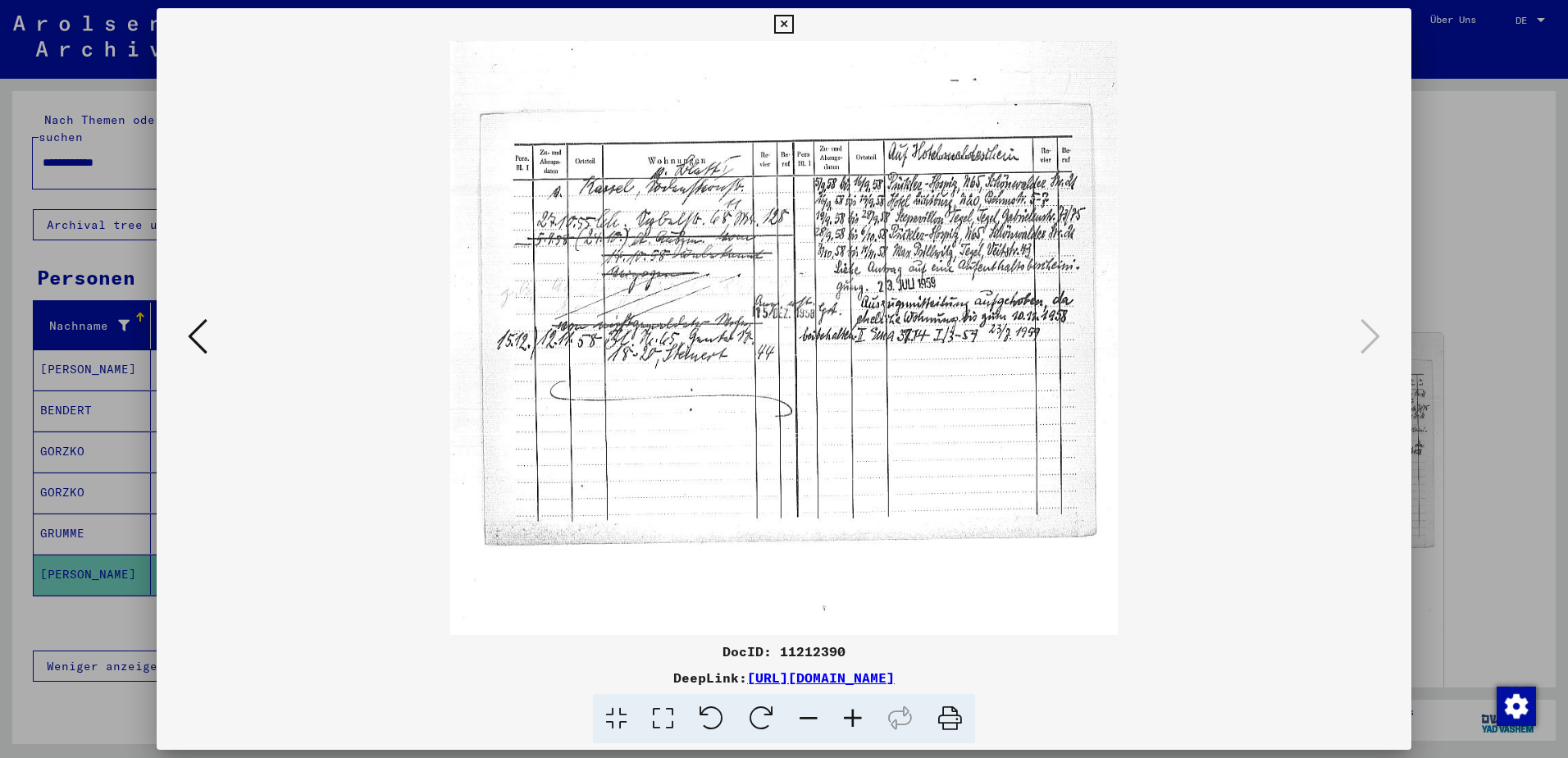
click at [851, 715] on icon at bounding box center [853, 718] width 44 height 50
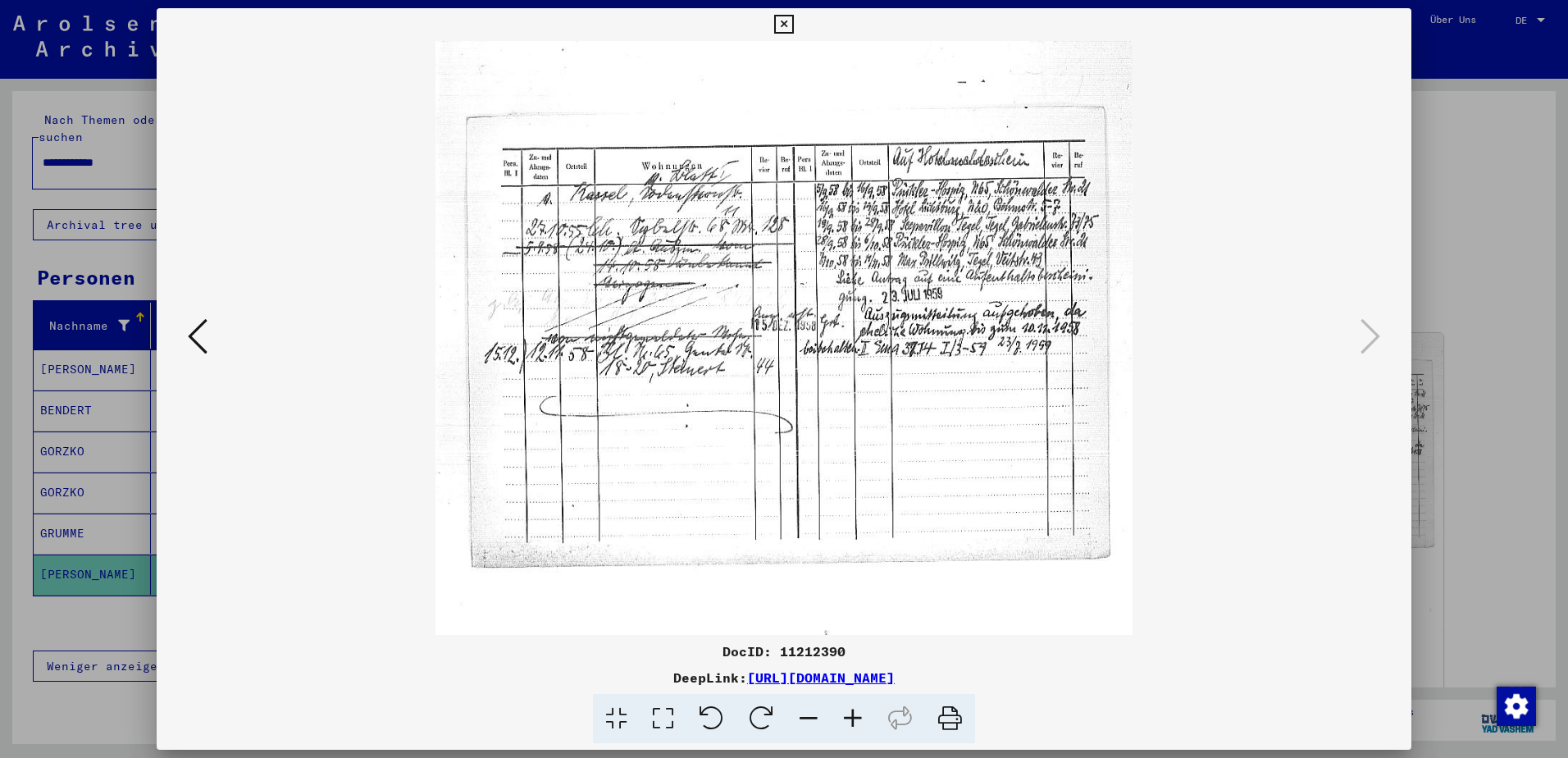
click at [851, 715] on icon at bounding box center [853, 718] width 44 height 50
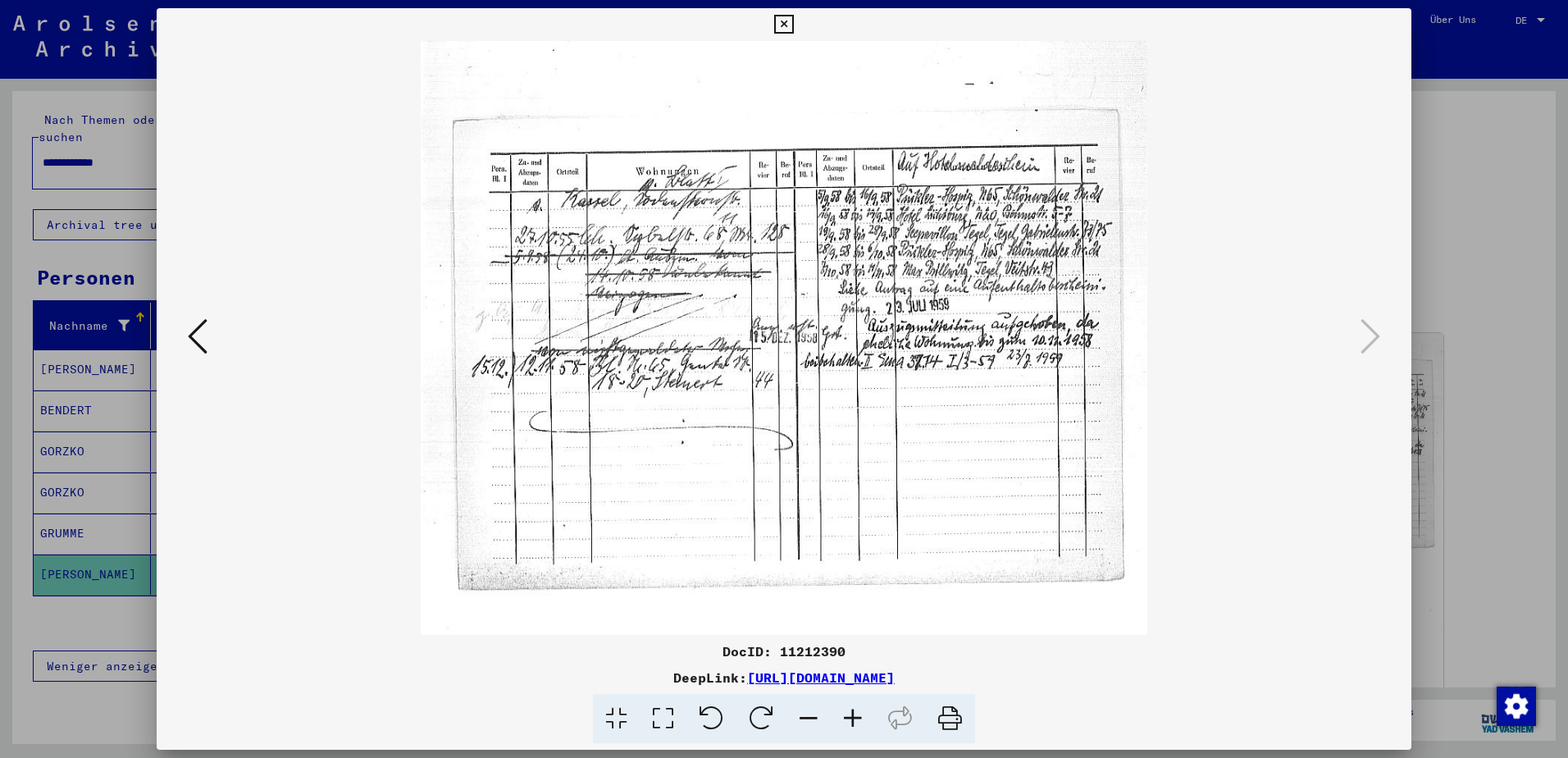
click at [851, 715] on icon at bounding box center [853, 718] width 44 height 50
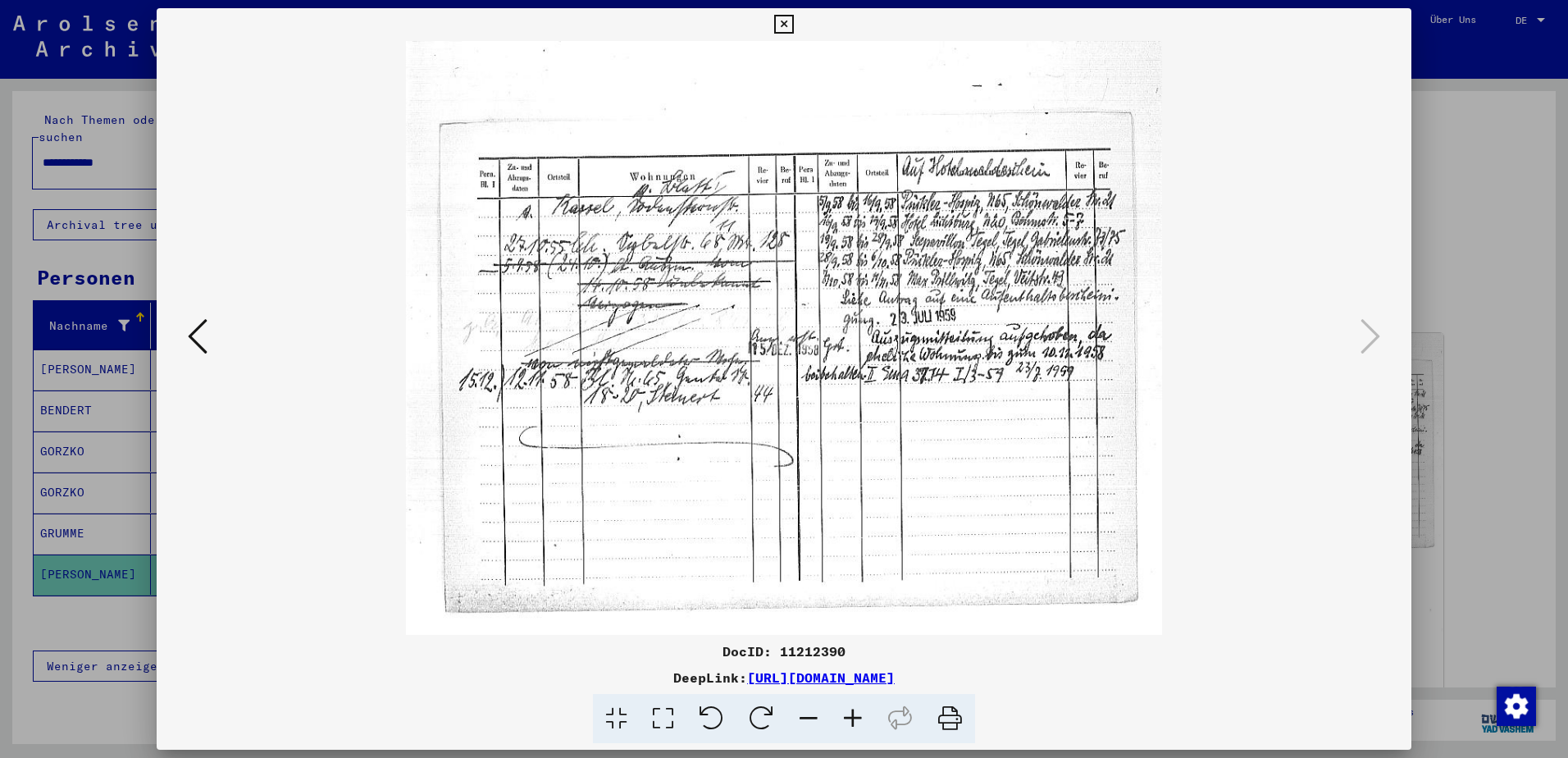
click at [851, 715] on icon at bounding box center [853, 718] width 44 height 50
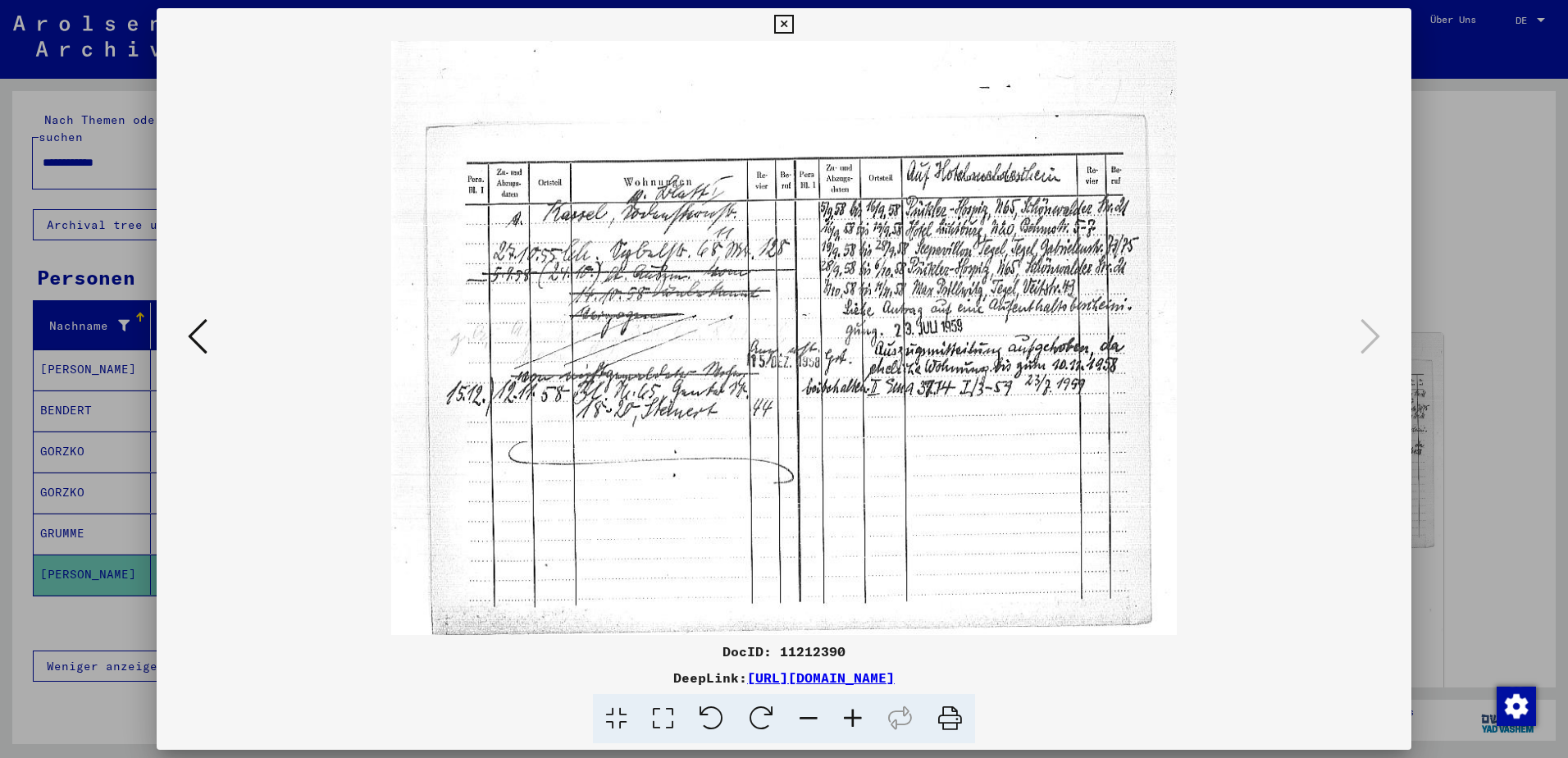
click at [851, 715] on icon at bounding box center [853, 718] width 44 height 50
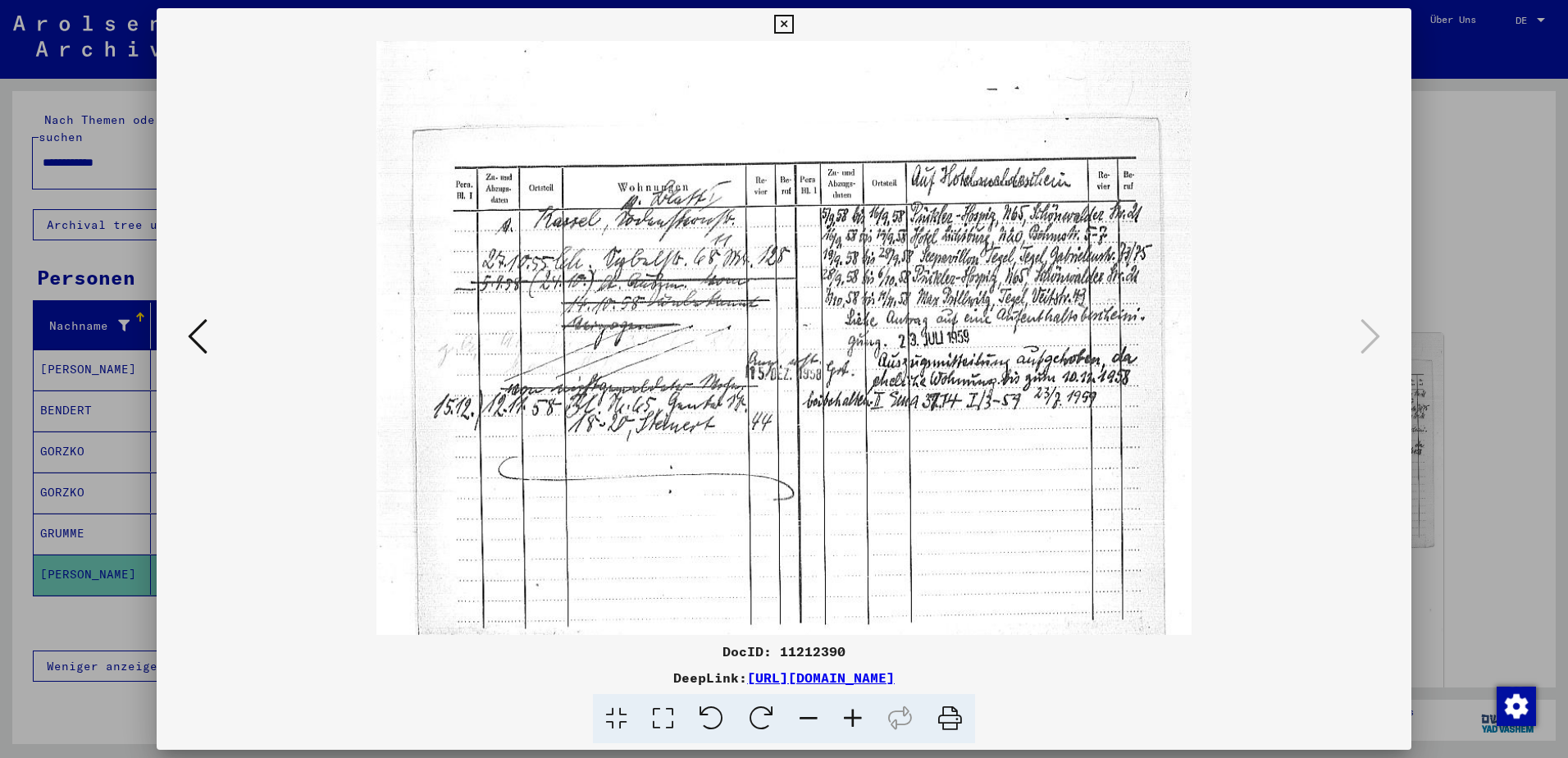
click at [851, 715] on icon at bounding box center [853, 718] width 44 height 50
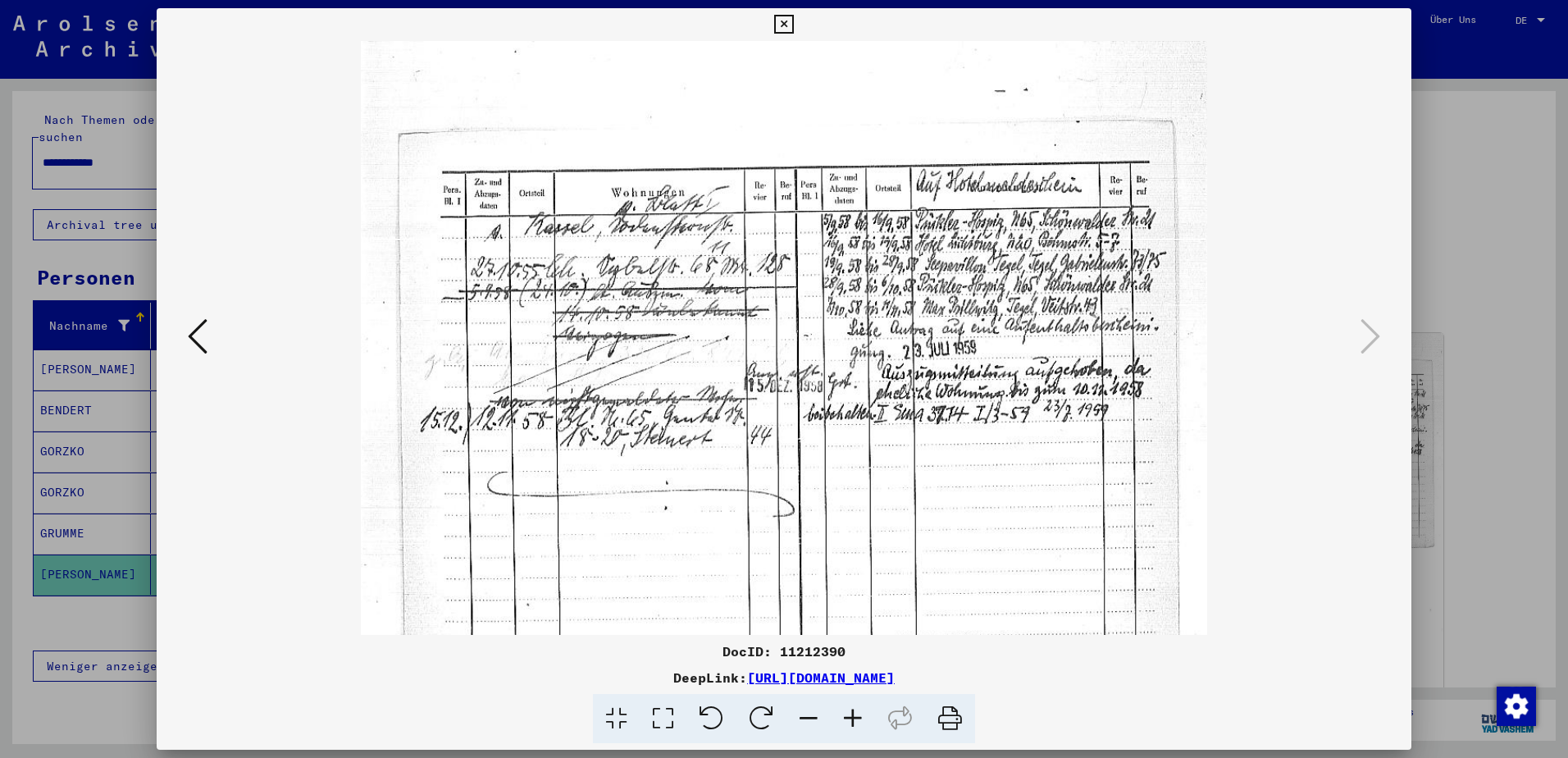
click at [851, 715] on icon at bounding box center [853, 718] width 44 height 50
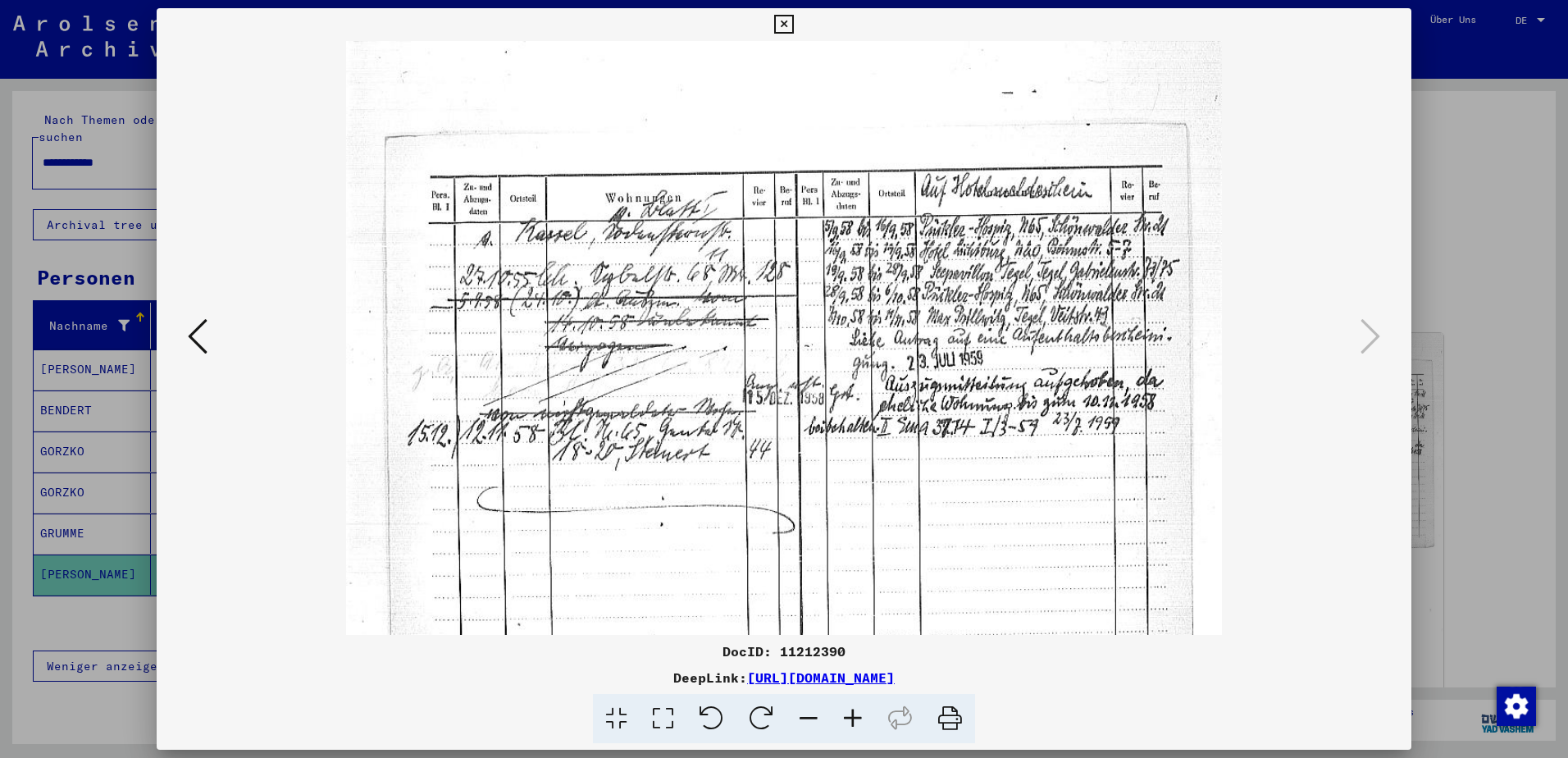
click at [851, 715] on icon at bounding box center [853, 718] width 44 height 50
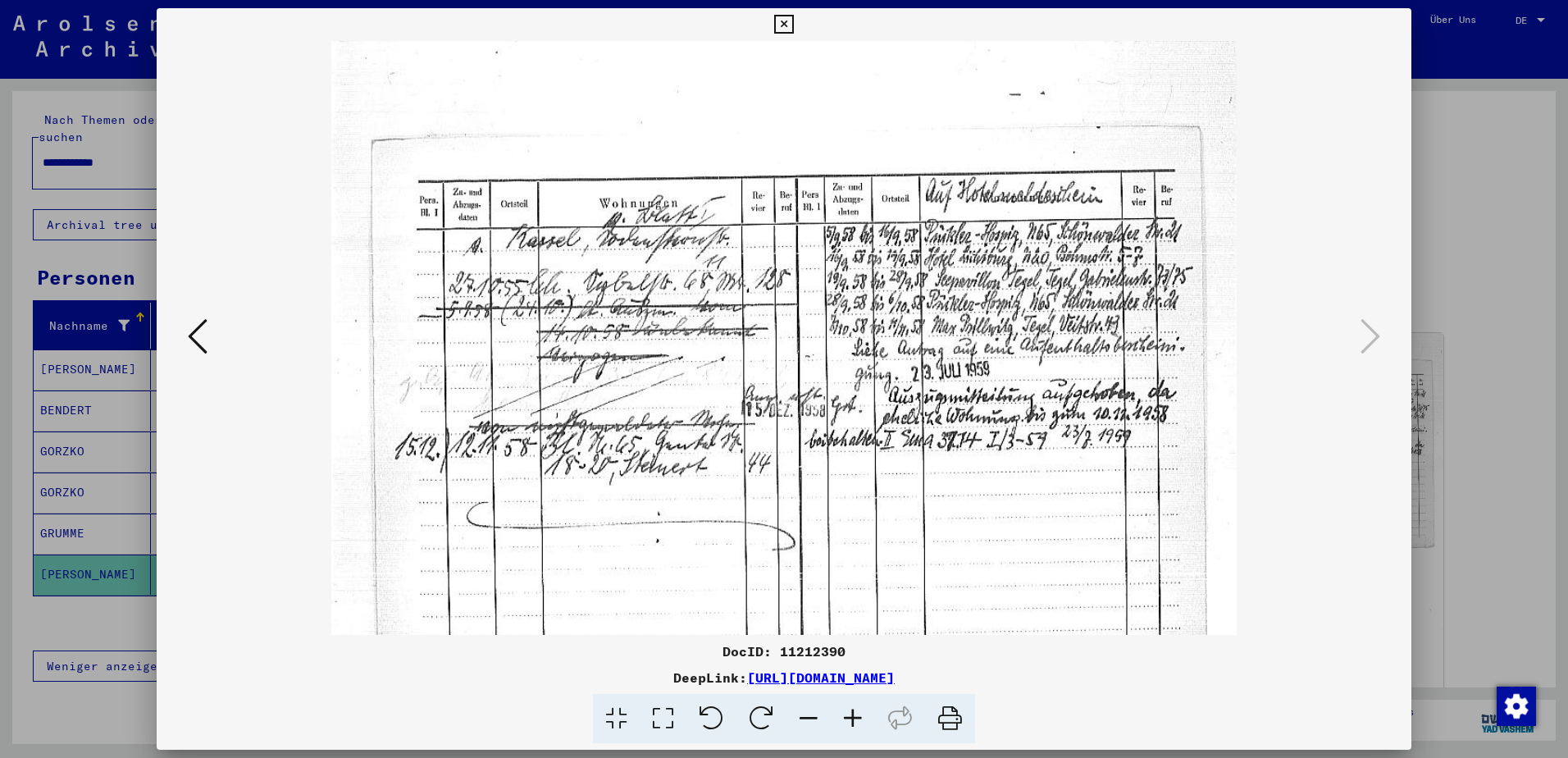
click at [851, 715] on icon at bounding box center [853, 718] width 44 height 50
click at [783, 19] on icon at bounding box center [784, 25] width 19 height 20
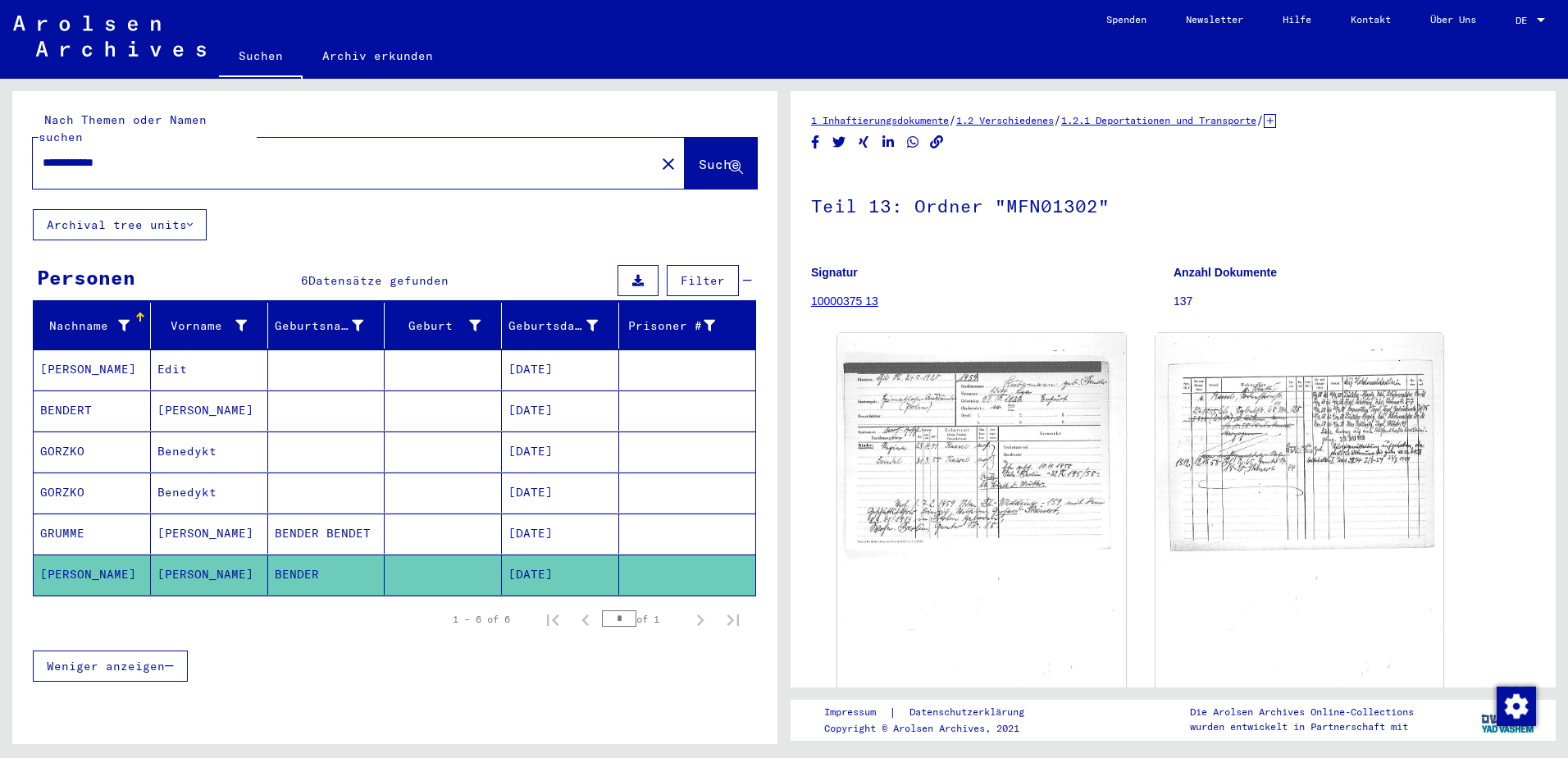
scroll to position [43, 0]
